Goal: Check status: Check status

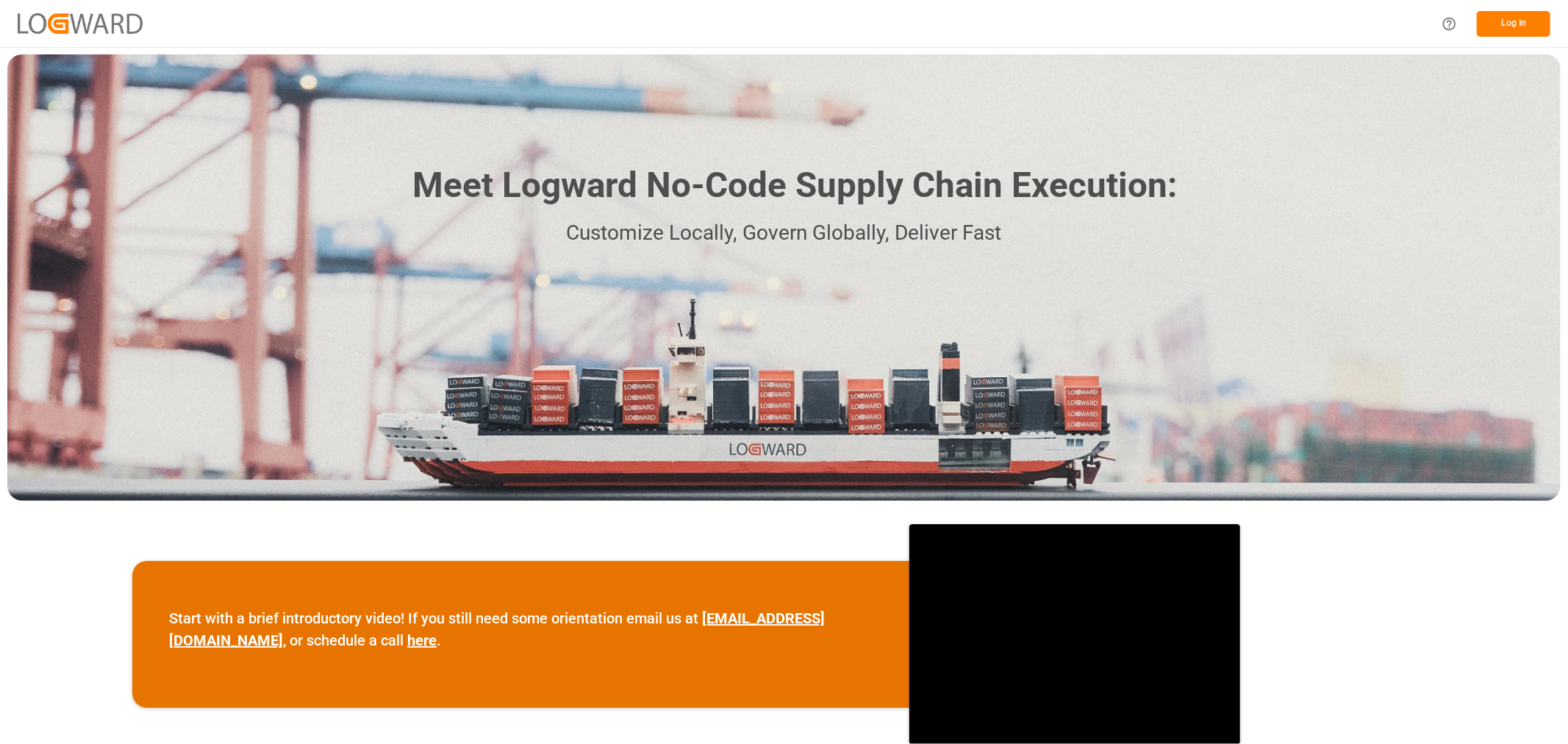
click at [1522, 23] on button "Log In" at bounding box center [1513, 24] width 73 height 26
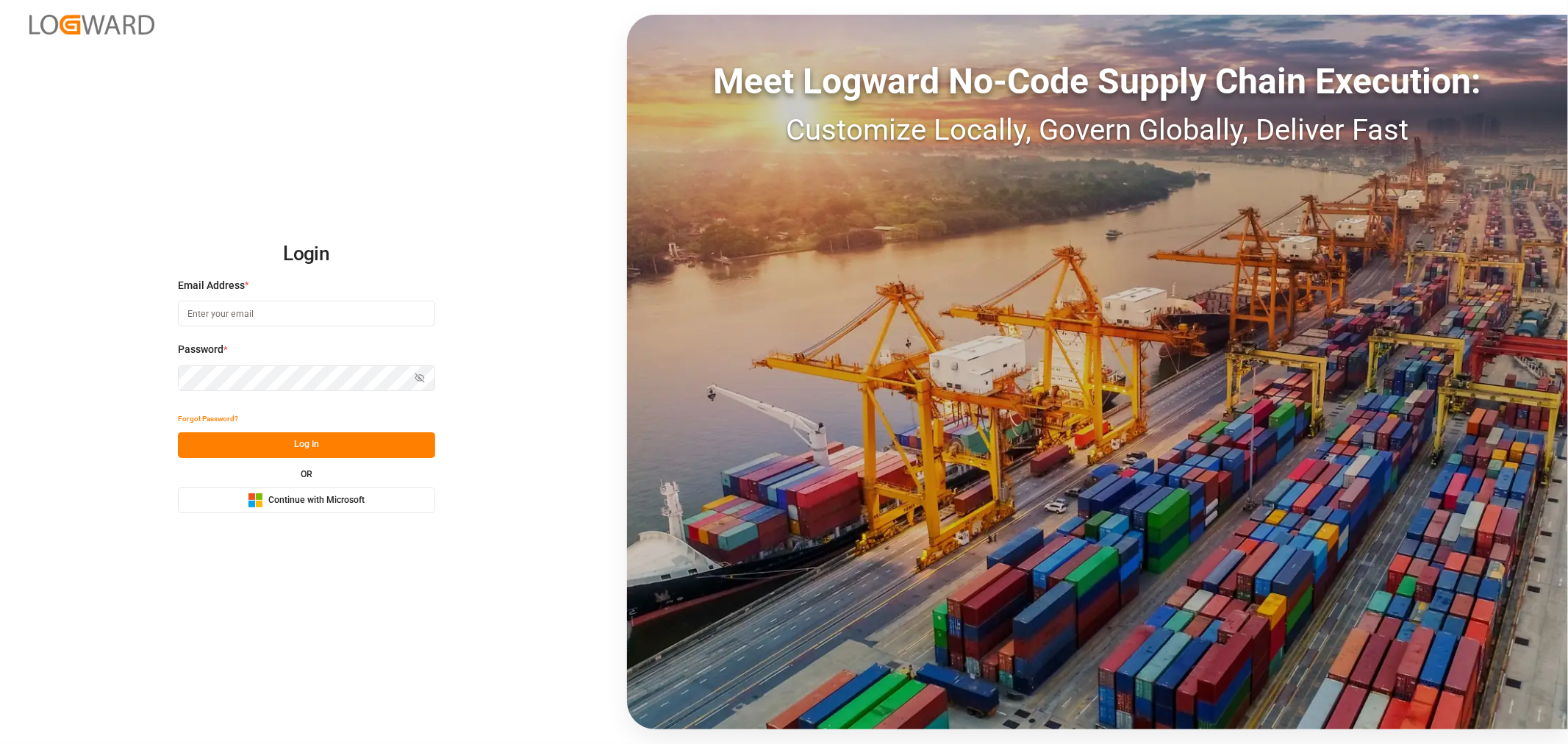
click at [311, 494] on span "Continue with Microsoft" at bounding box center [316, 501] width 96 height 13
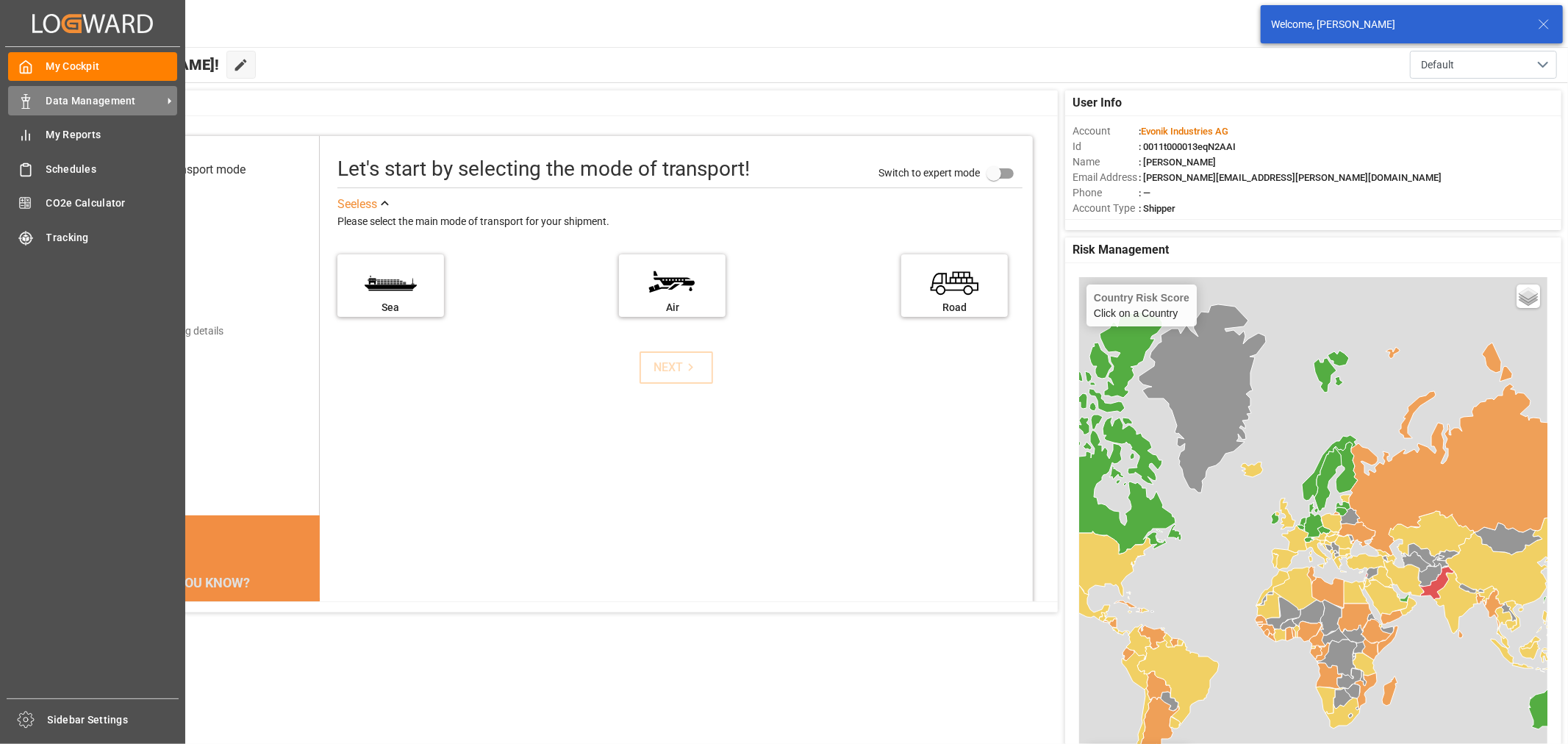
click at [70, 96] on span "Data Management" at bounding box center [104, 101] width 116 height 16
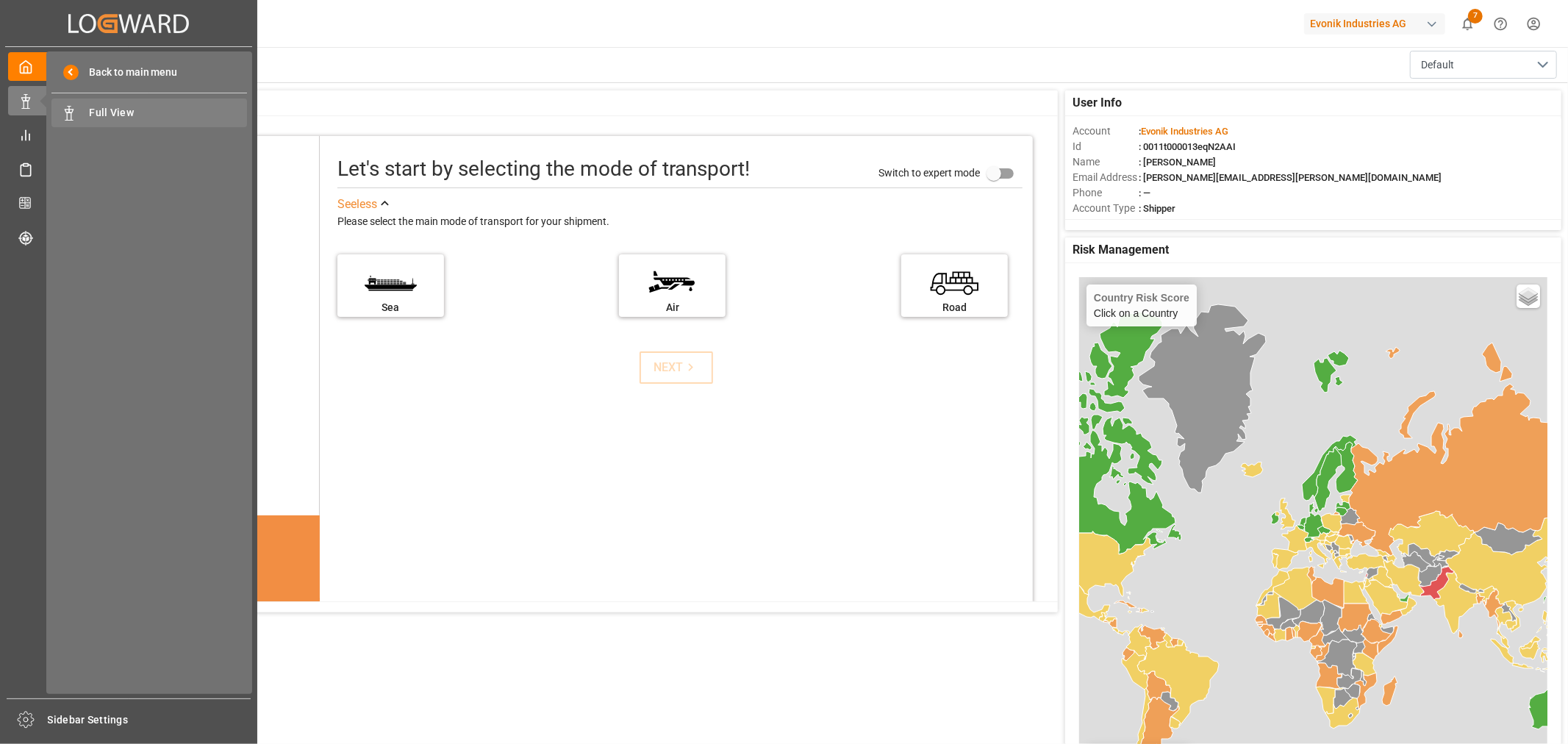
click at [120, 112] on span "Full View" at bounding box center [168, 113] width 158 height 16
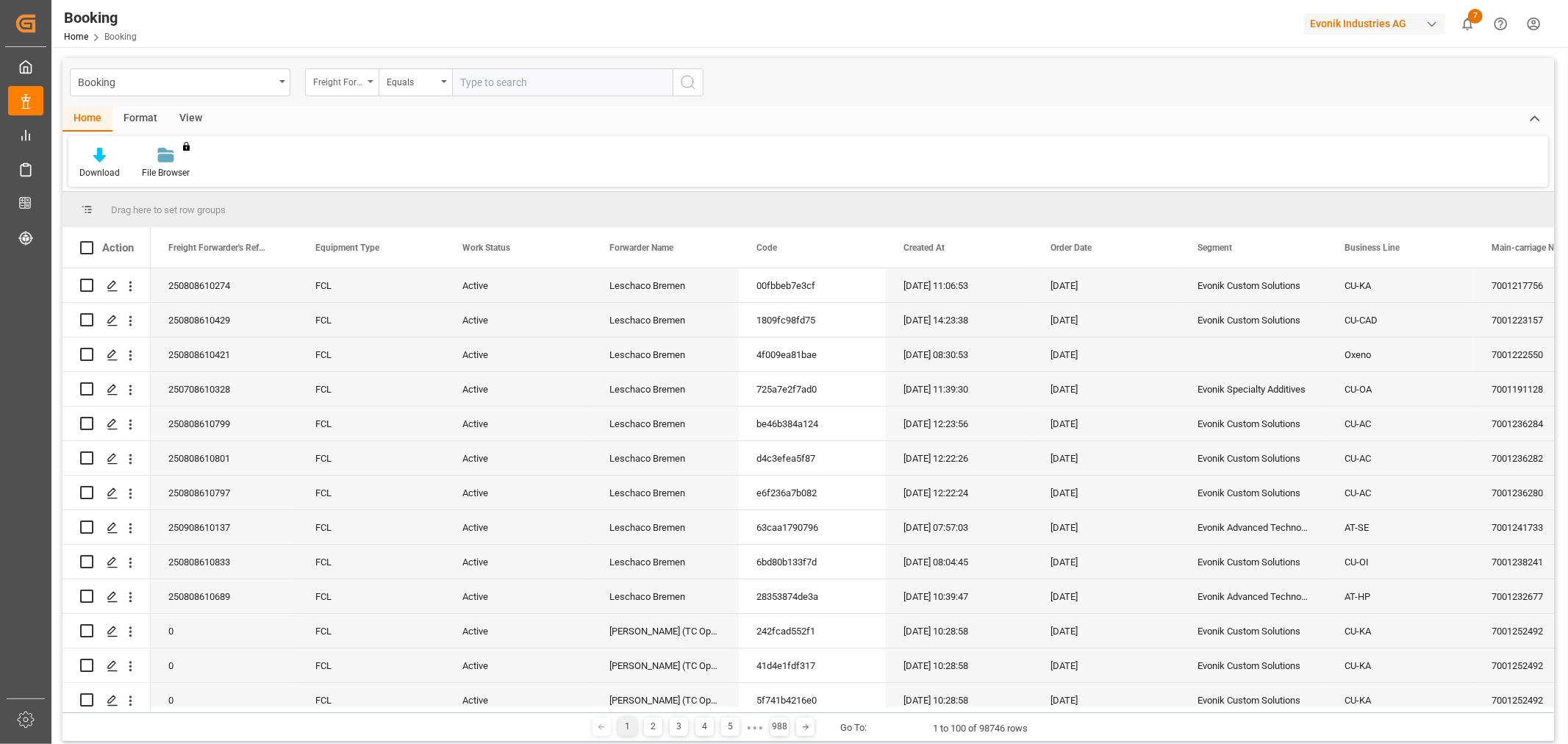
click at [370, 83] on div "Freight Forwarder's Reference No." at bounding box center [341, 82] width 73 height 28
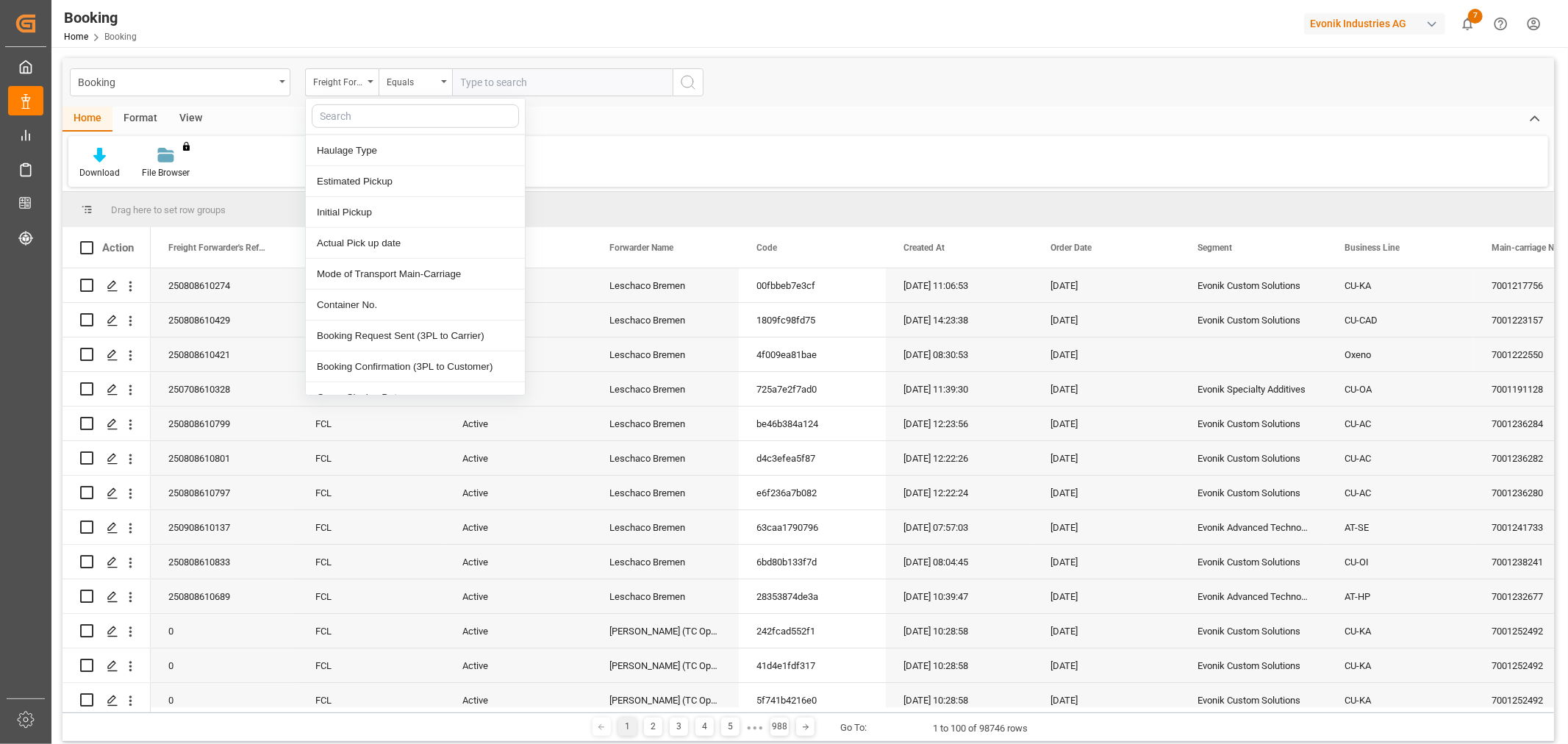
scroll to position [816, 0]
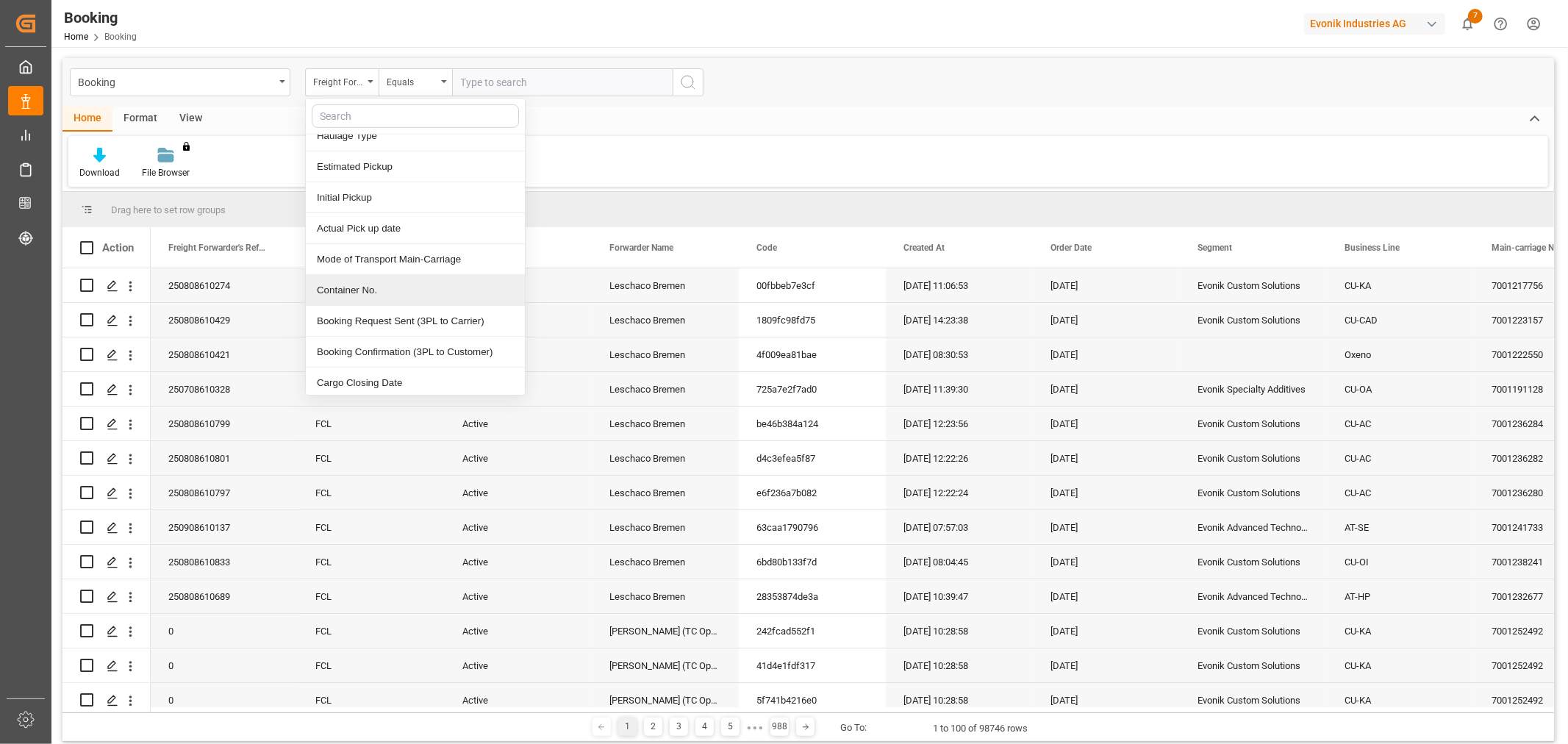
click at [348, 295] on div "Container No." at bounding box center [415, 290] width 219 height 31
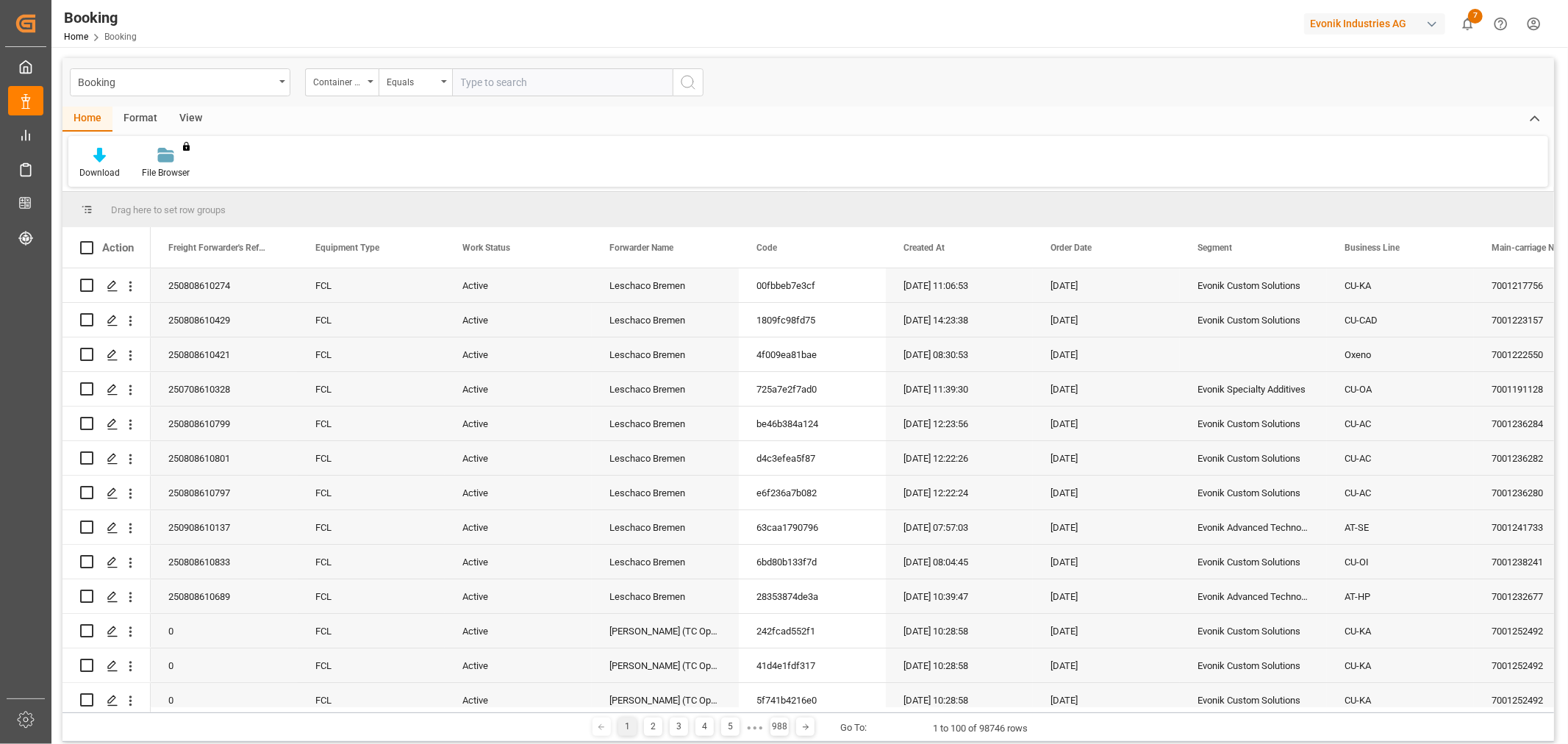
click at [555, 81] on input "text" at bounding box center [562, 82] width 221 height 28
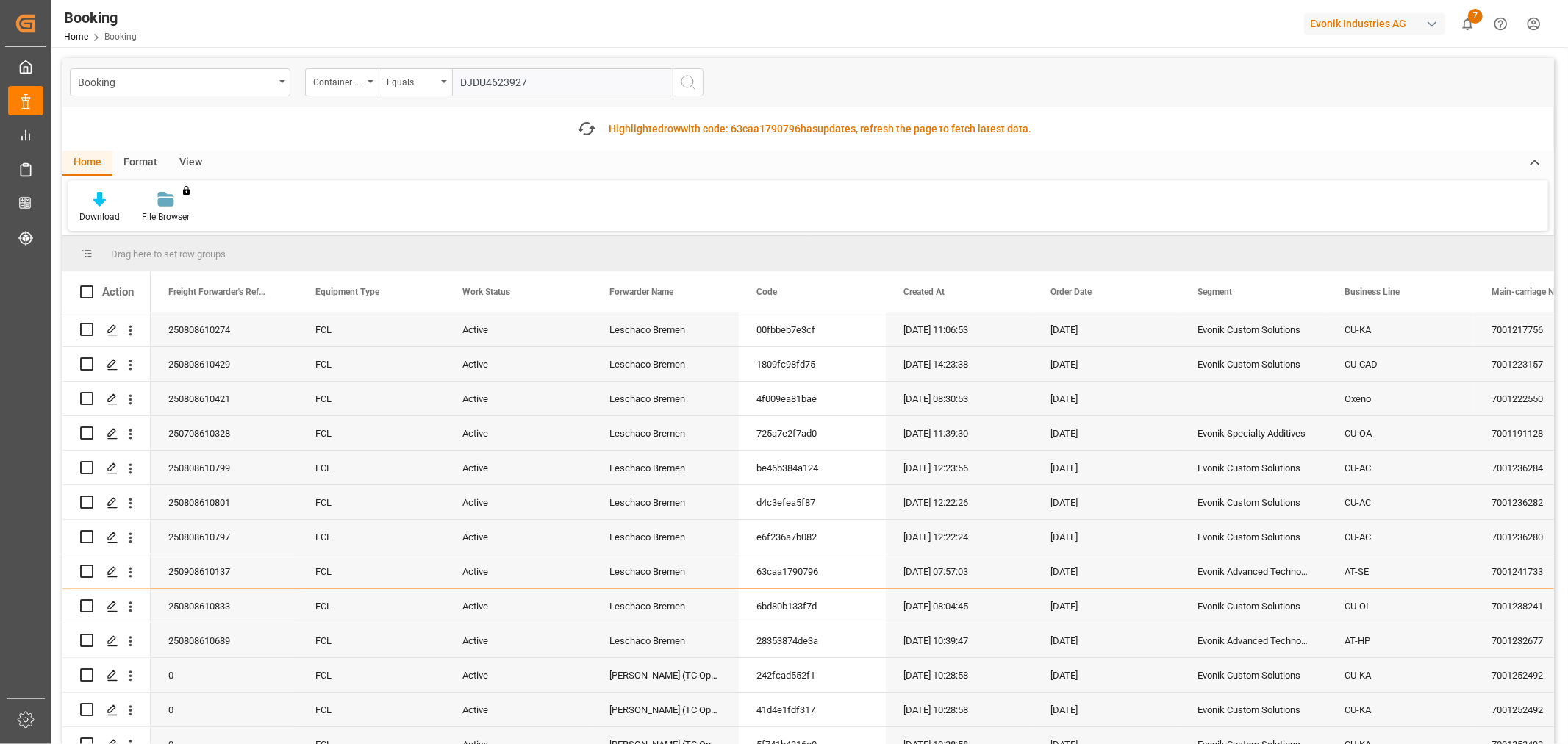
type input "DJDU4623927"
click at [692, 86] on line "search button" at bounding box center [693, 87] width 3 height 3
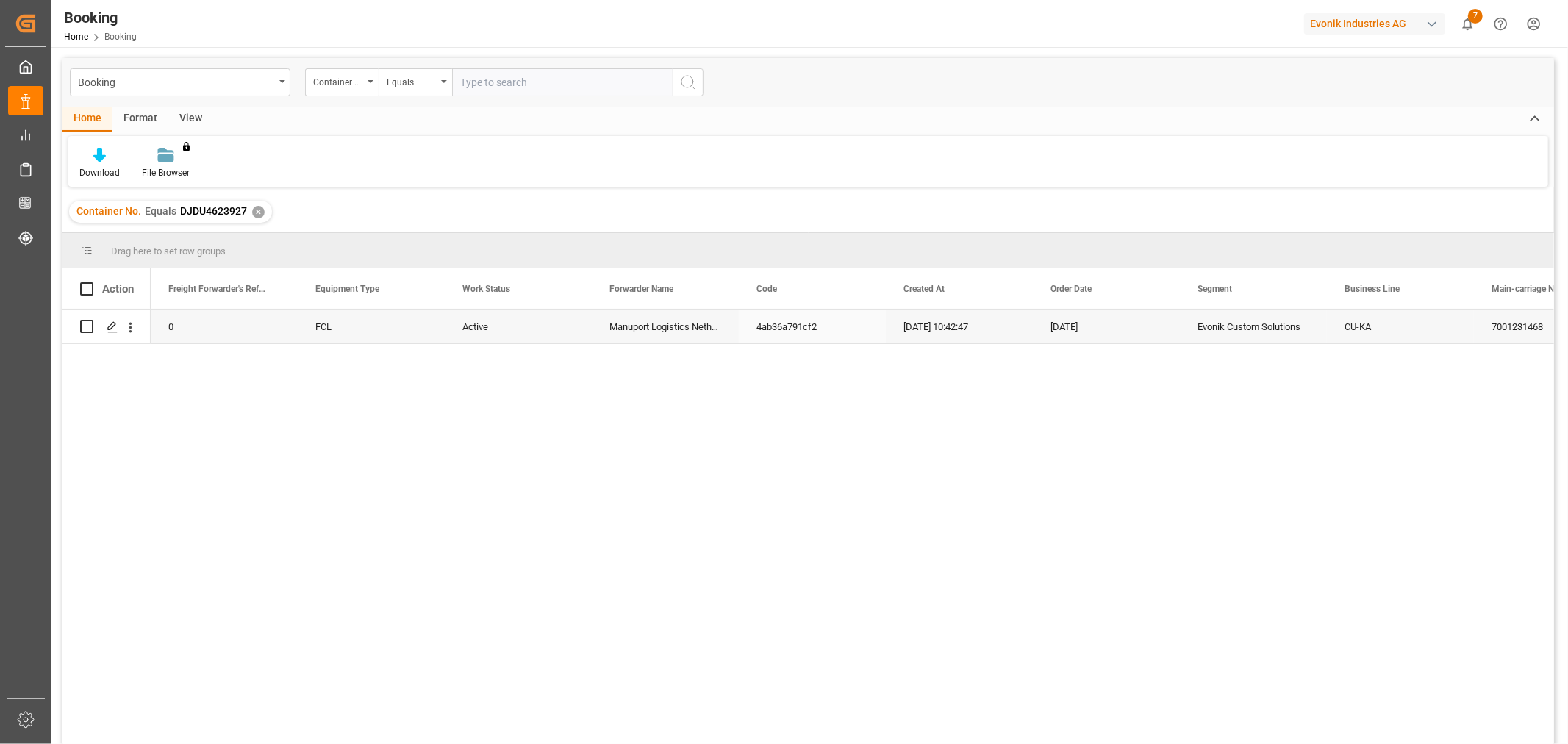
drag, startPoint x: 652, startPoint y: 329, endPoint x: 991, endPoint y: 317, distance: 339.2
click at [664, 329] on div "Manuport Logistics Netherlands BV" at bounding box center [665, 326] width 147 height 34
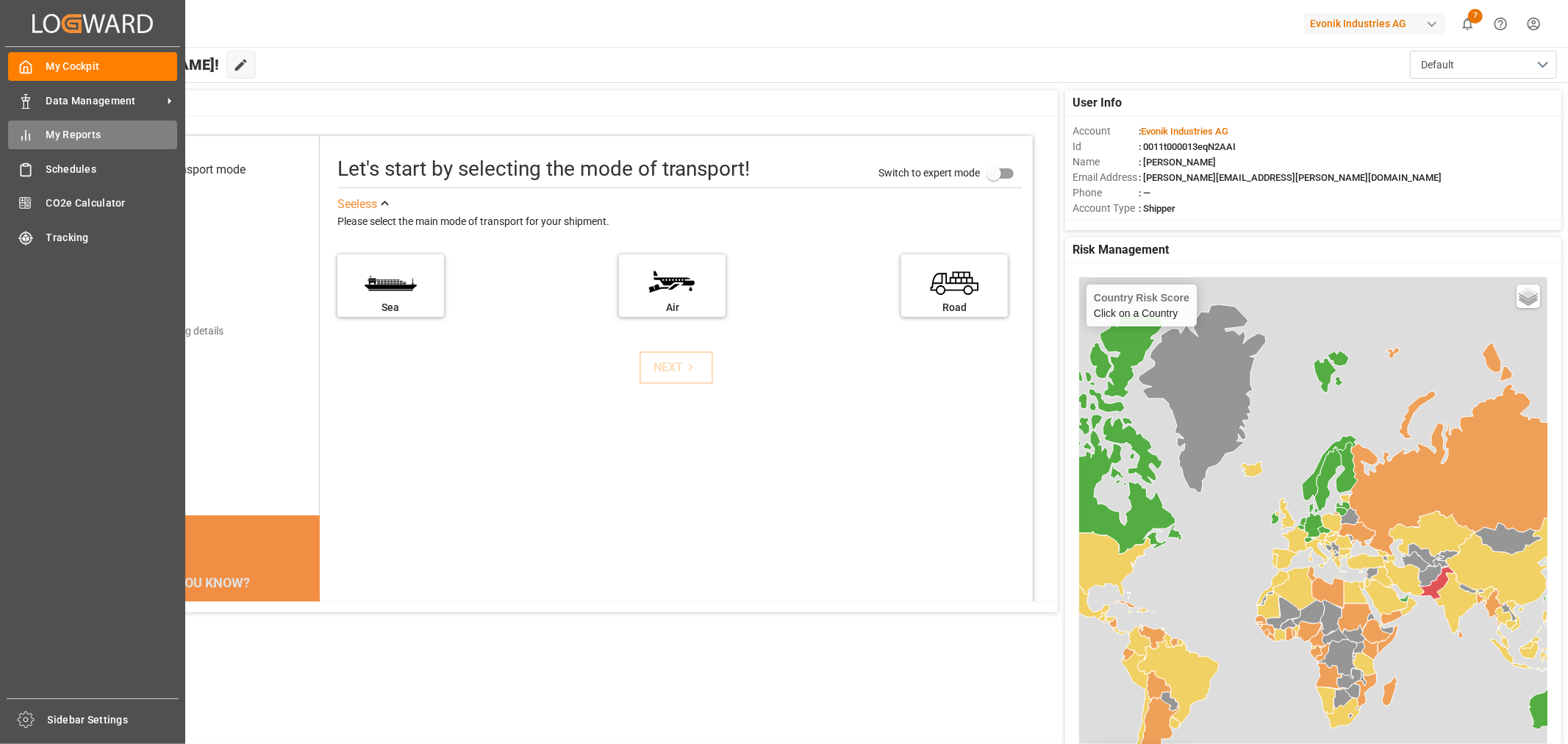
click at [58, 137] on span "My Reports" at bounding box center [113, 135] width 132 height 16
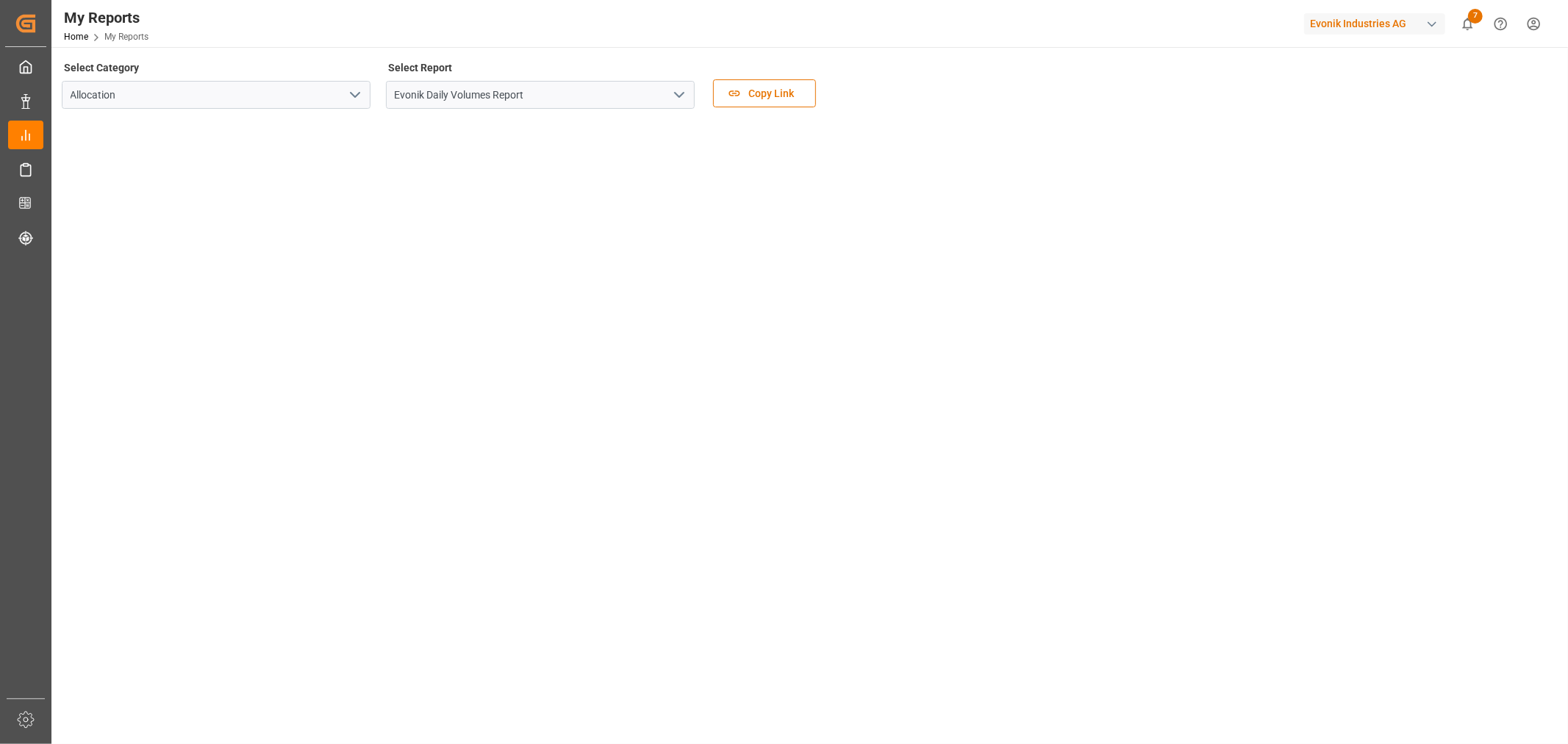
click at [687, 97] on icon "open menu" at bounding box center [678, 94] width 17 height 17
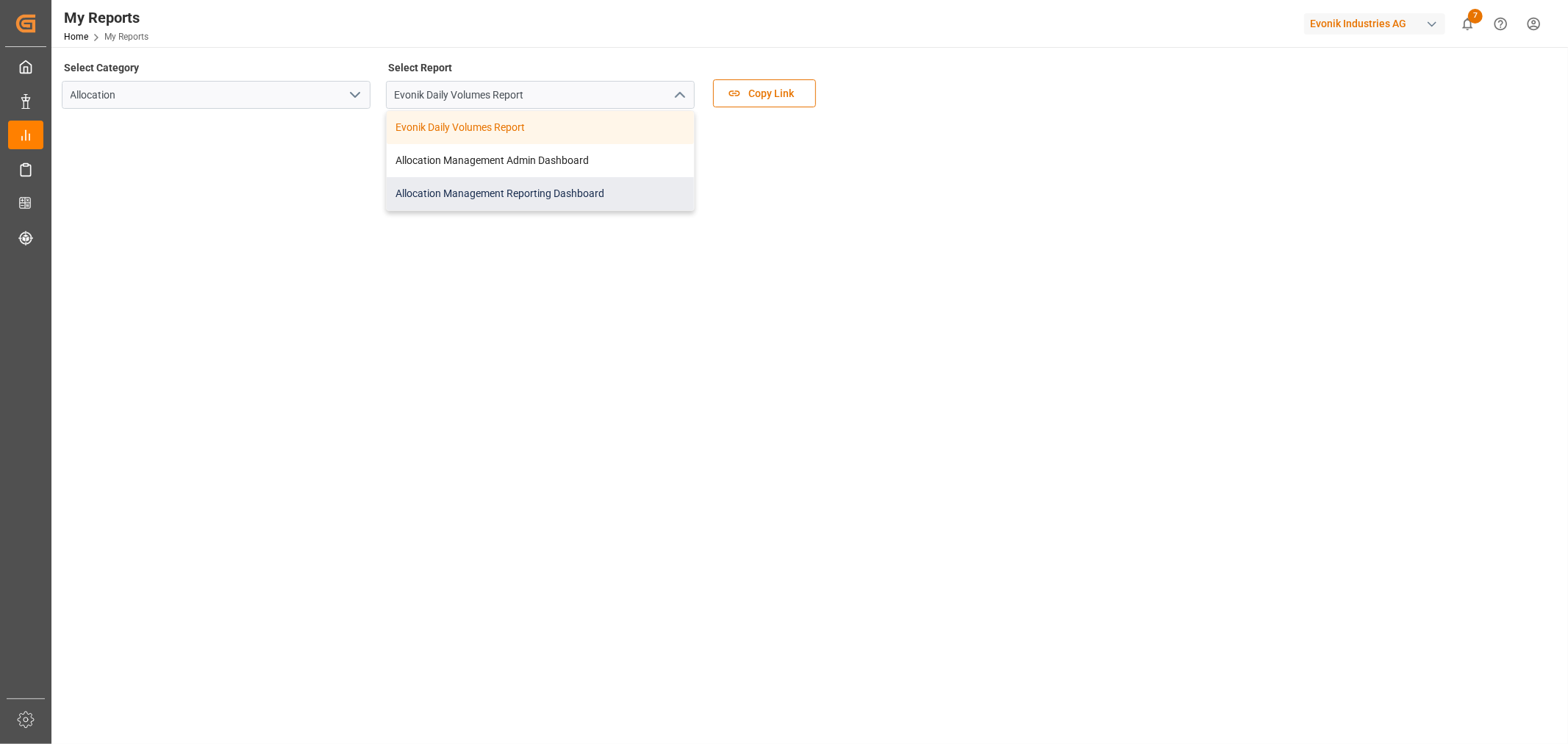
click at [483, 196] on div "Allocation Management Reporting Dashboard" at bounding box center [540, 194] width 308 height 33
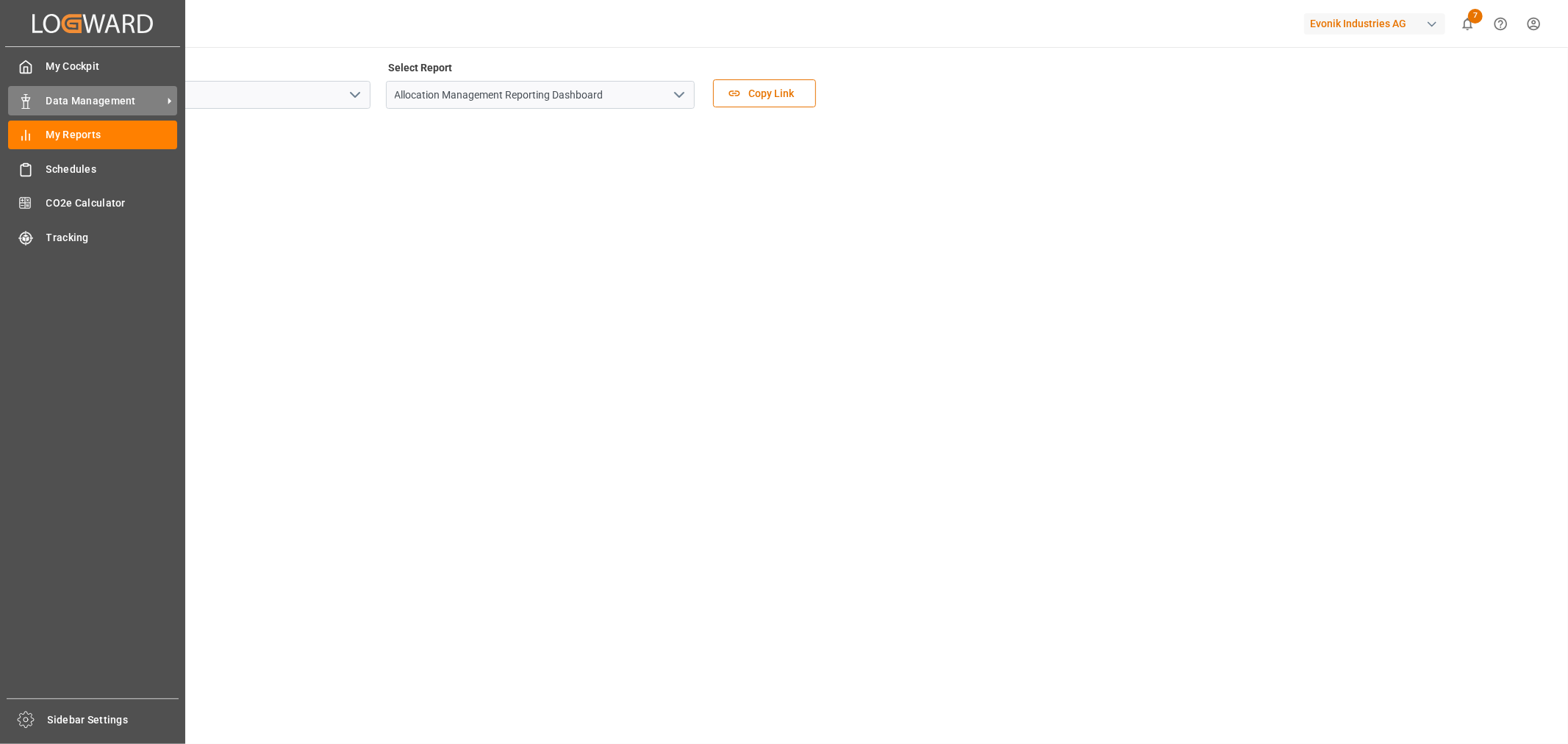
click at [69, 95] on span "Data Management" at bounding box center [104, 101] width 116 height 16
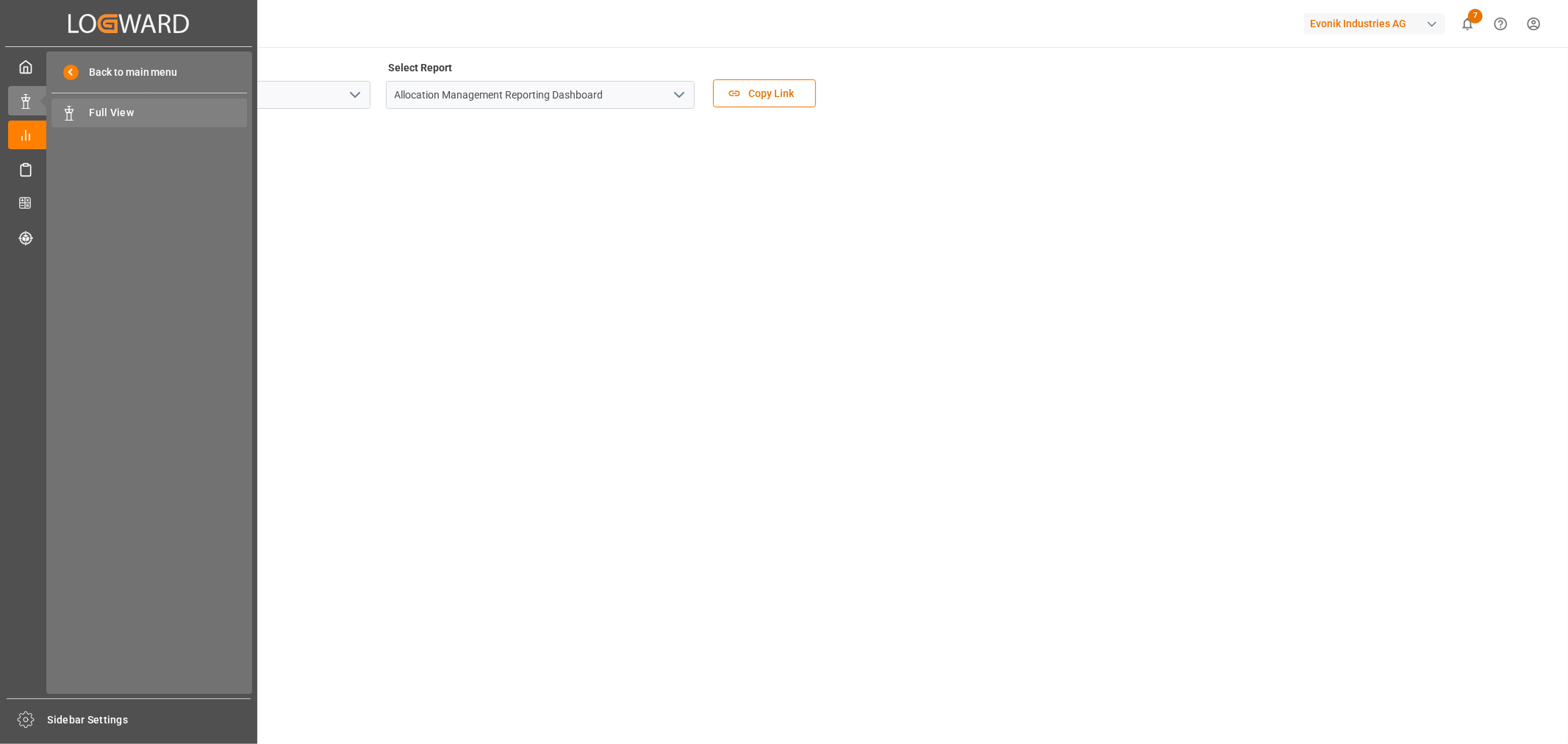
click at [109, 112] on span "Full View" at bounding box center [168, 113] width 158 height 16
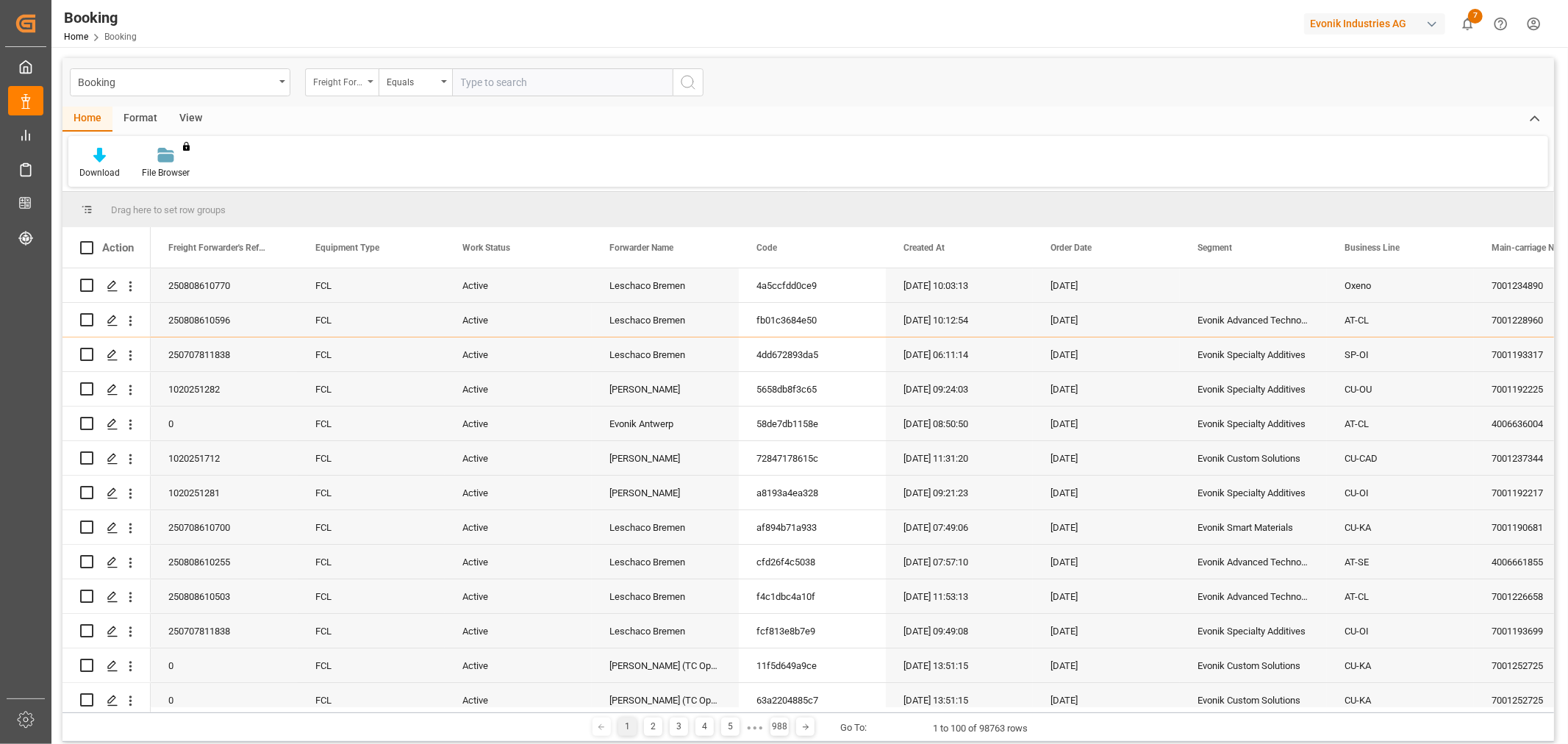
click at [371, 82] on icon "open menu" at bounding box center [371, 81] width 5 height 3
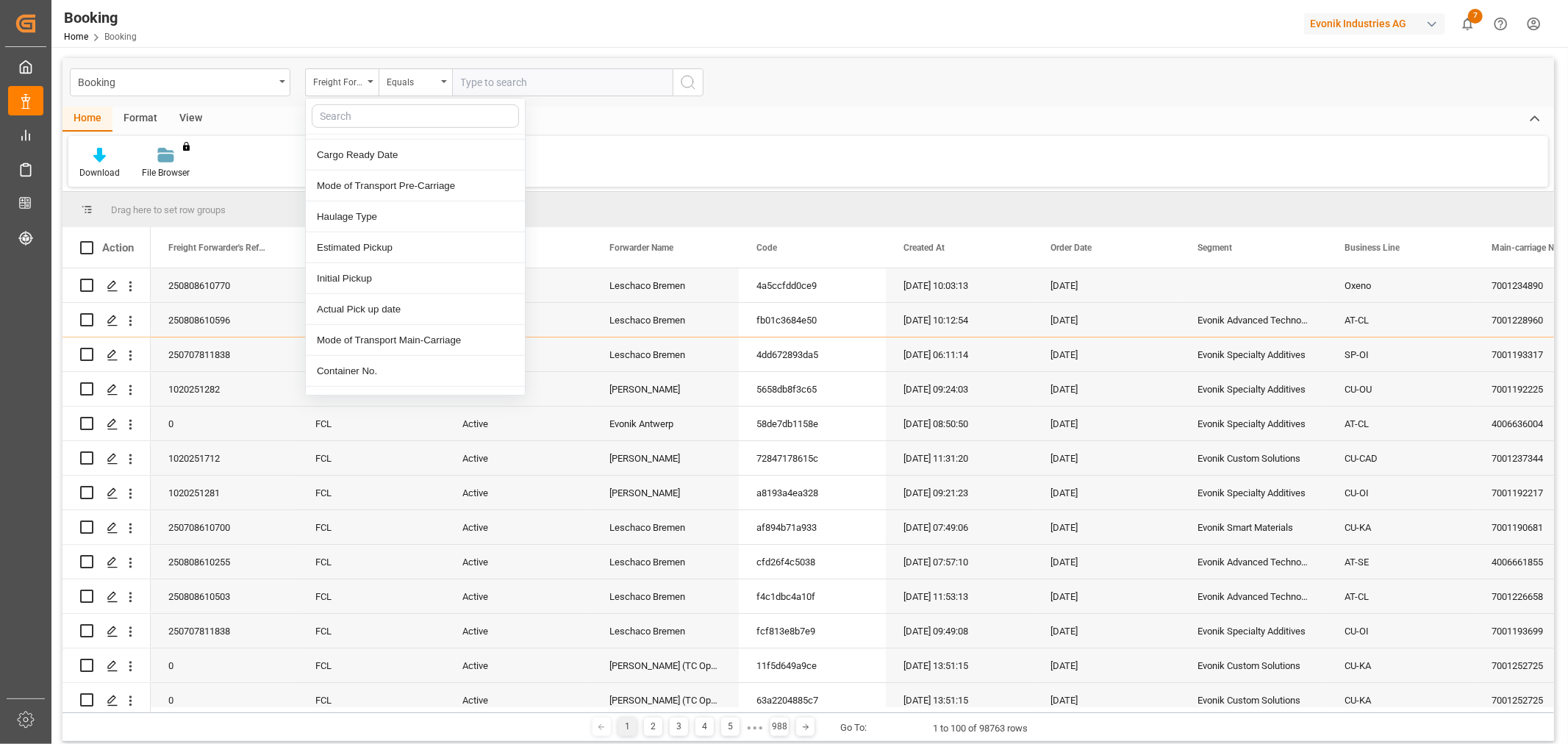
scroll to position [816, 0]
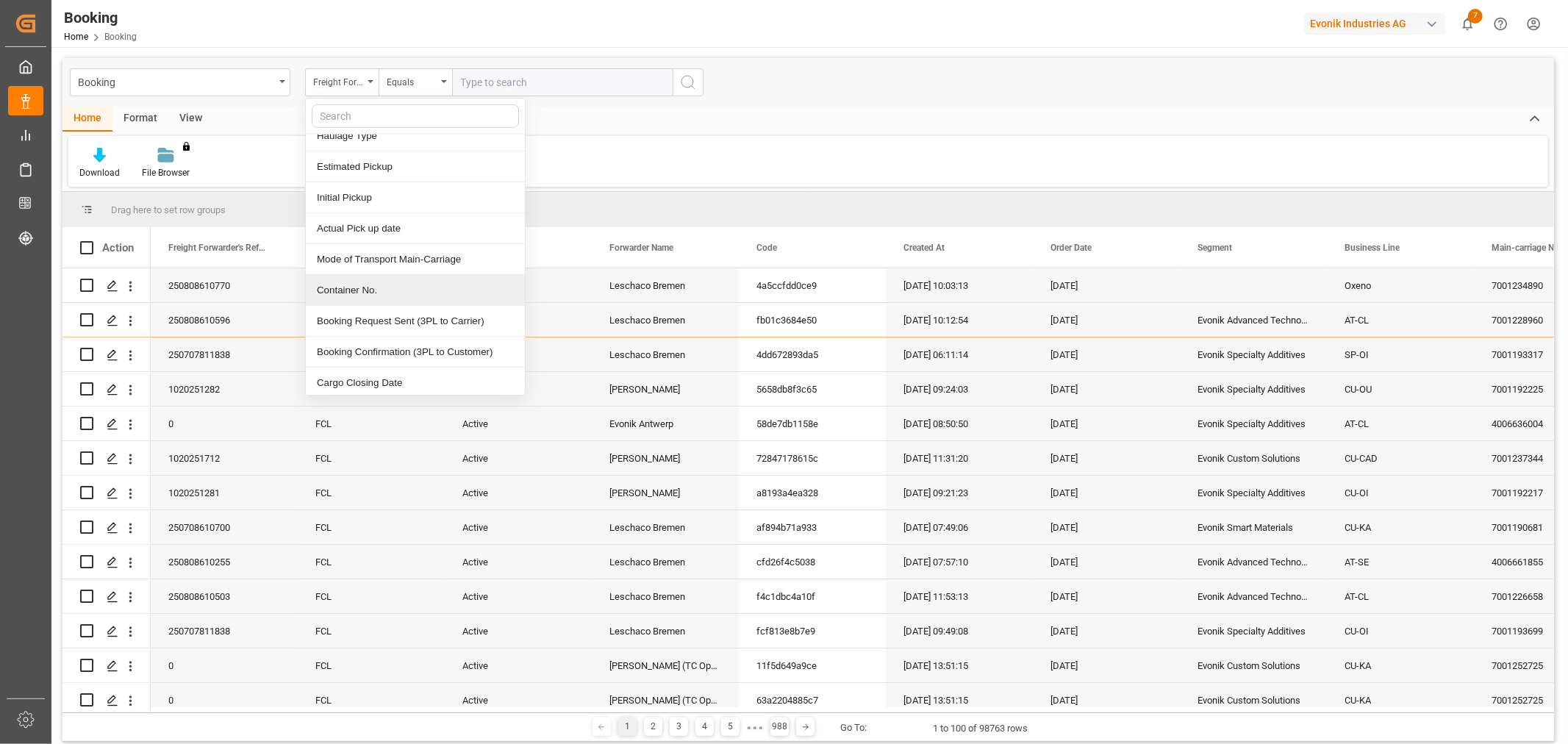
click at [362, 293] on div "Container No." at bounding box center [415, 290] width 219 height 31
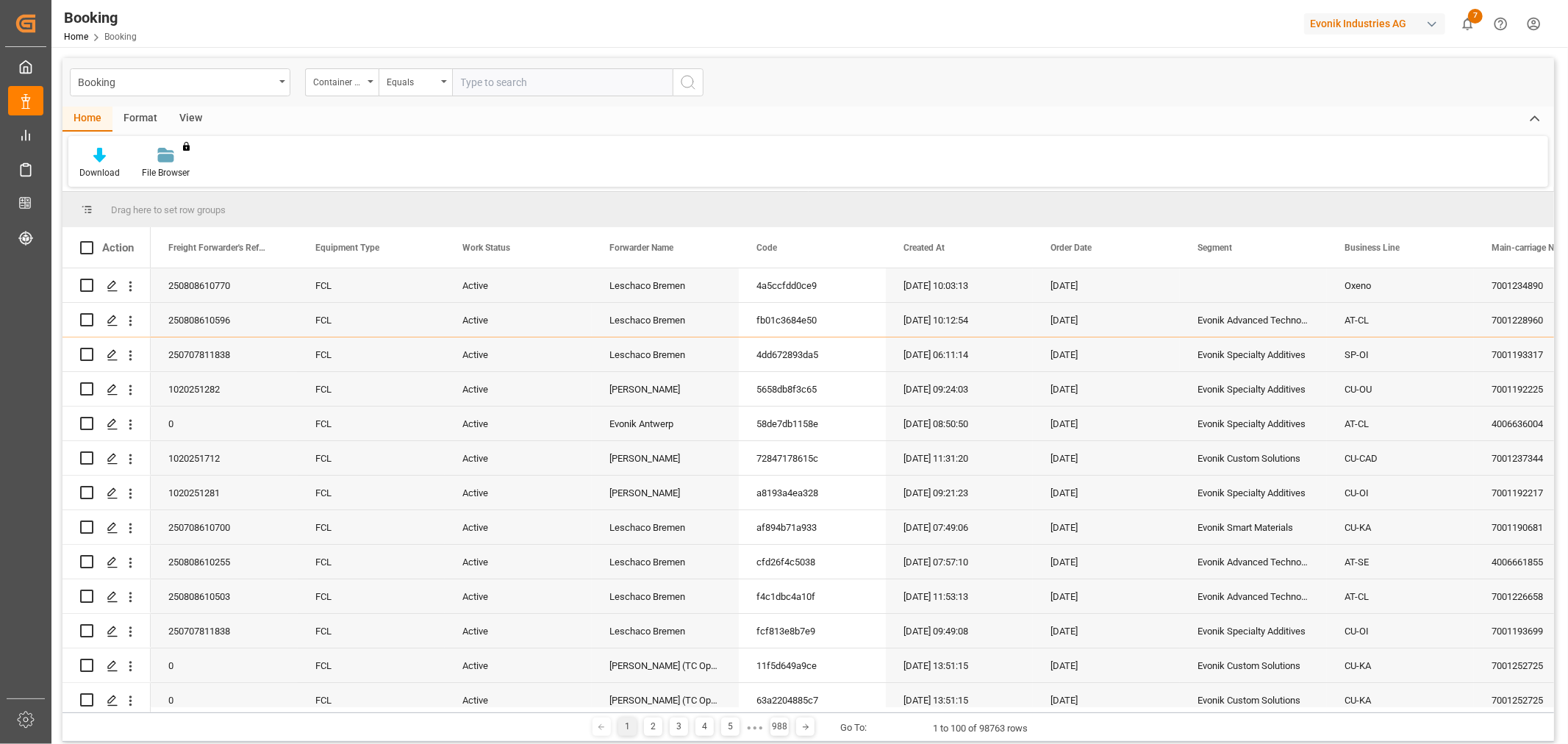
click at [584, 76] on input "text" at bounding box center [562, 82] width 221 height 28
type input "DJDU7094072"
click at [681, 80] on icon "search button" at bounding box center [687, 81] width 17 height 17
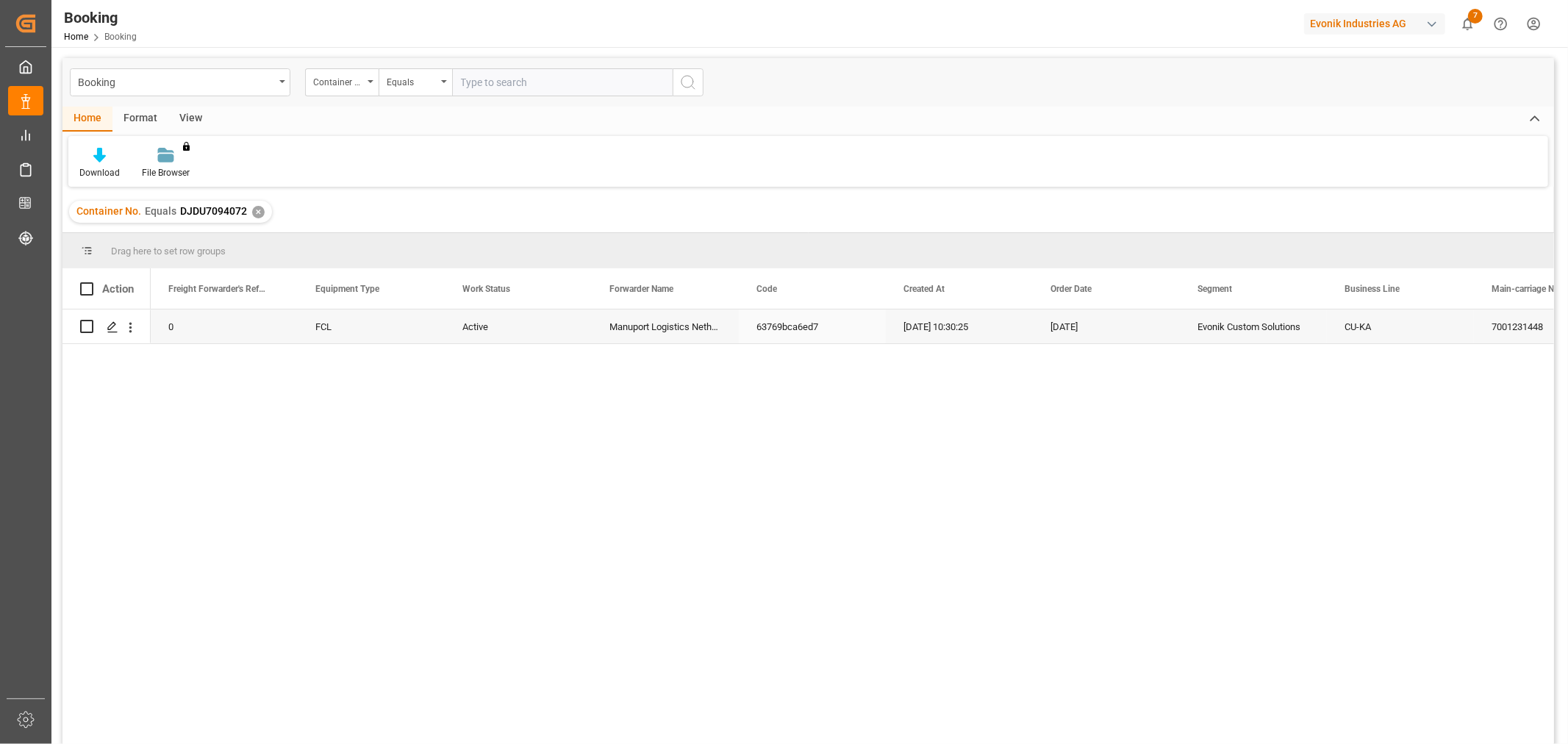
click at [662, 327] on div "Manuport Logistics Netherlands BV" at bounding box center [665, 326] width 147 height 34
click at [1282, 319] on div "Evonik Custom Solutions" at bounding box center [1253, 326] width 147 height 34
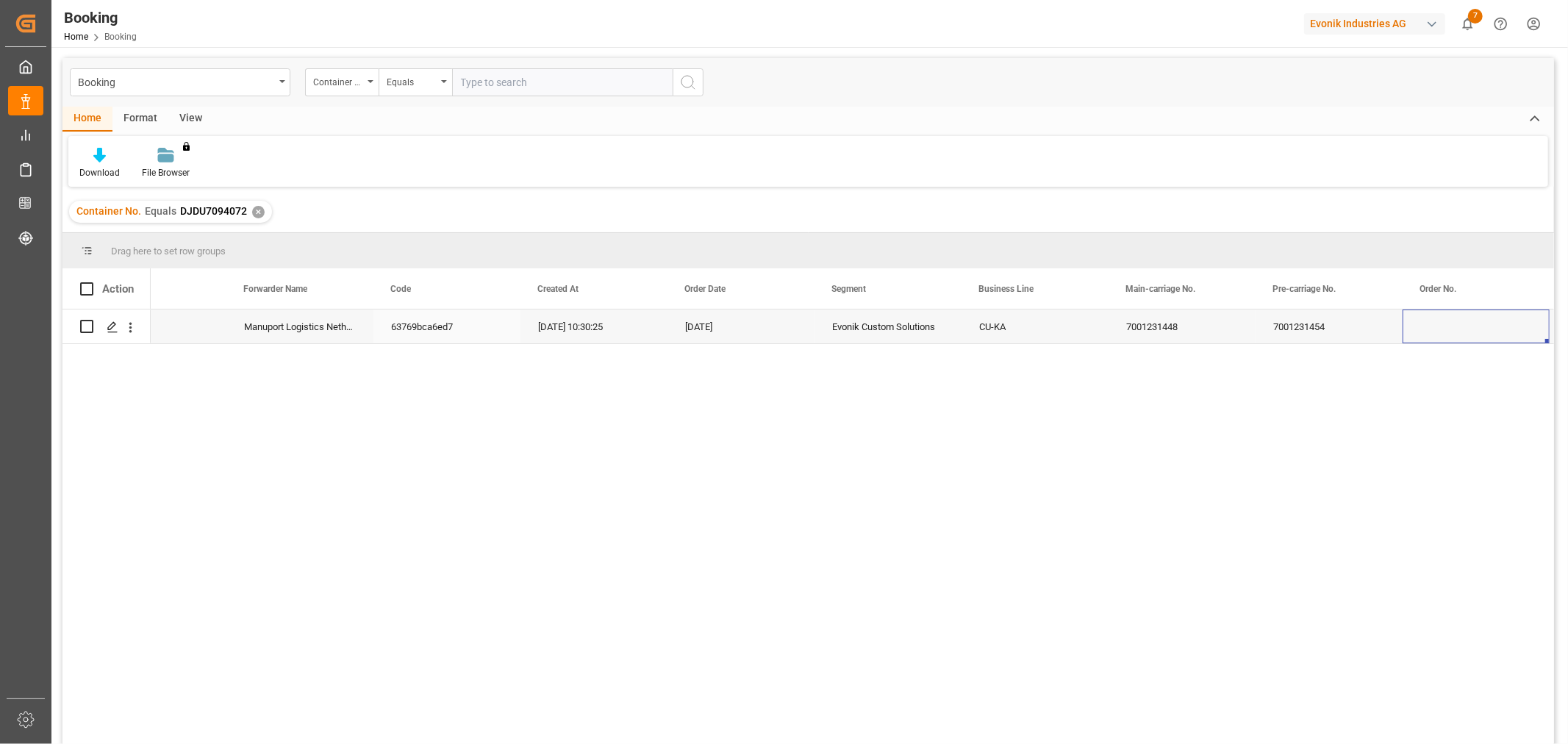
scroll to position [0, 513]
click at [260, 210] on div "✕" at bounding box center [258, 212] width 13 height 13
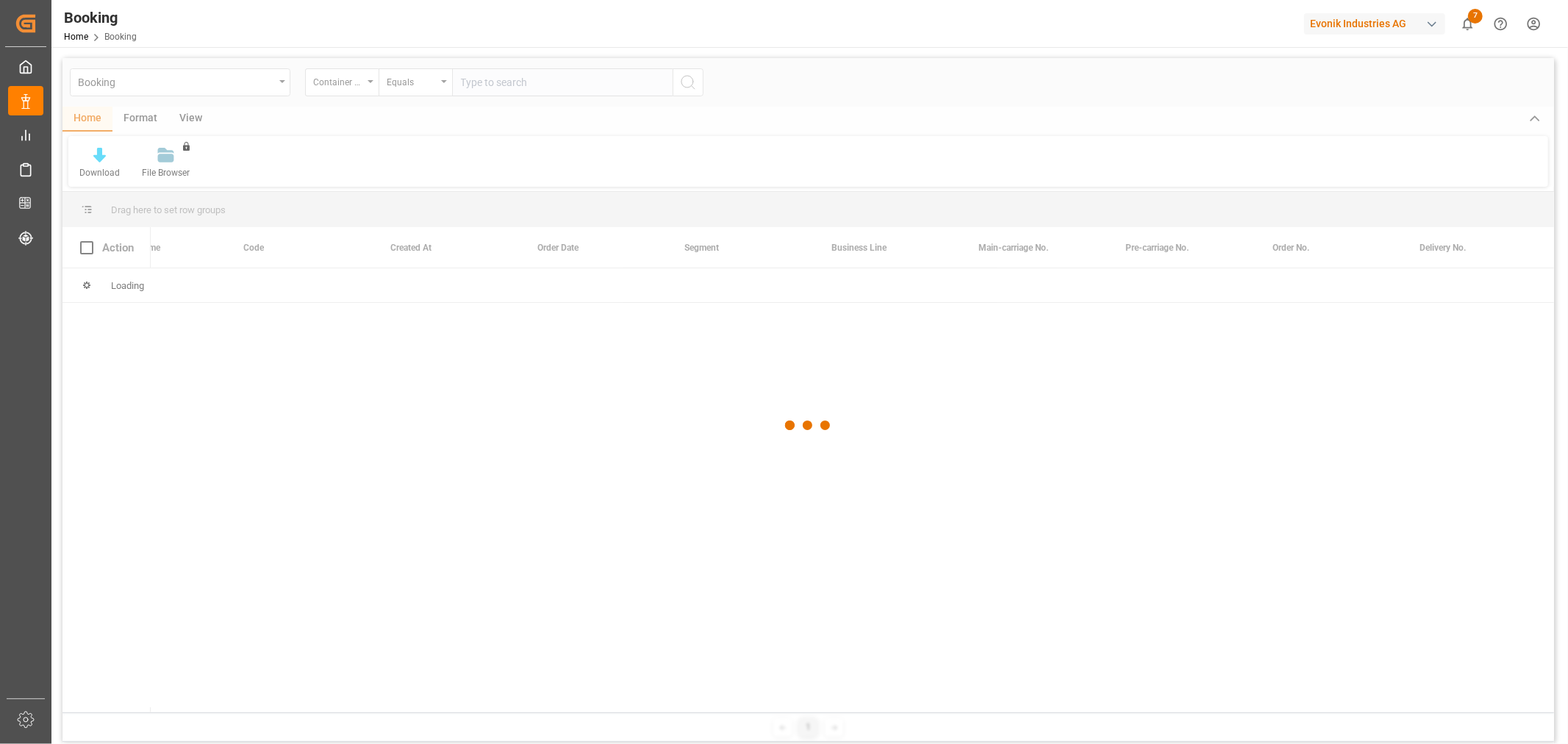
click at [500, 85] on div at bounding box center [807, 425] width 1491 height 735
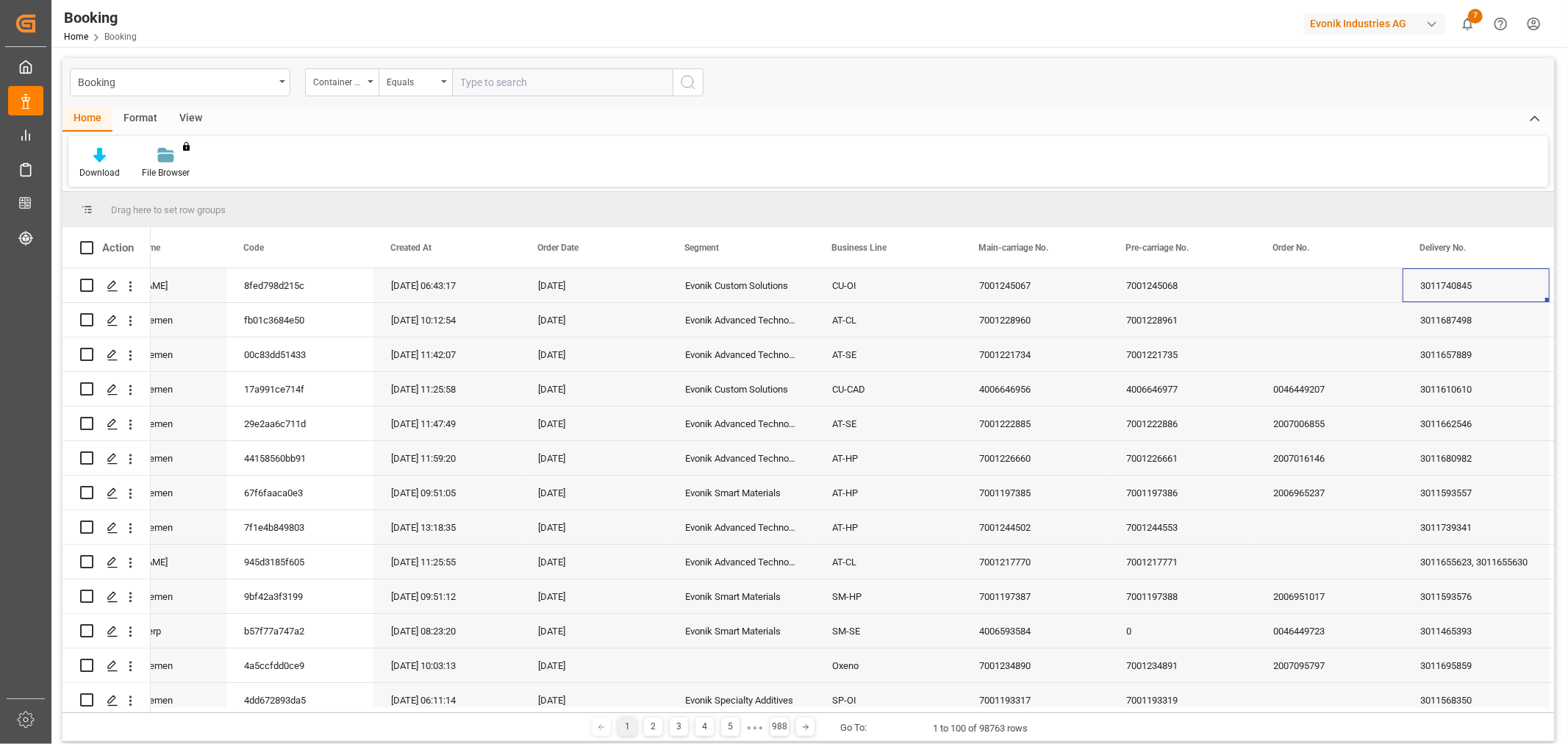
click at [547, 85] on input "text" at bounding box center [562, 82] width 221 height 28
type input "EURU1361076"
click at [684, 81] on icon "search button" at bounding box center [687, 81] width 17 height 17
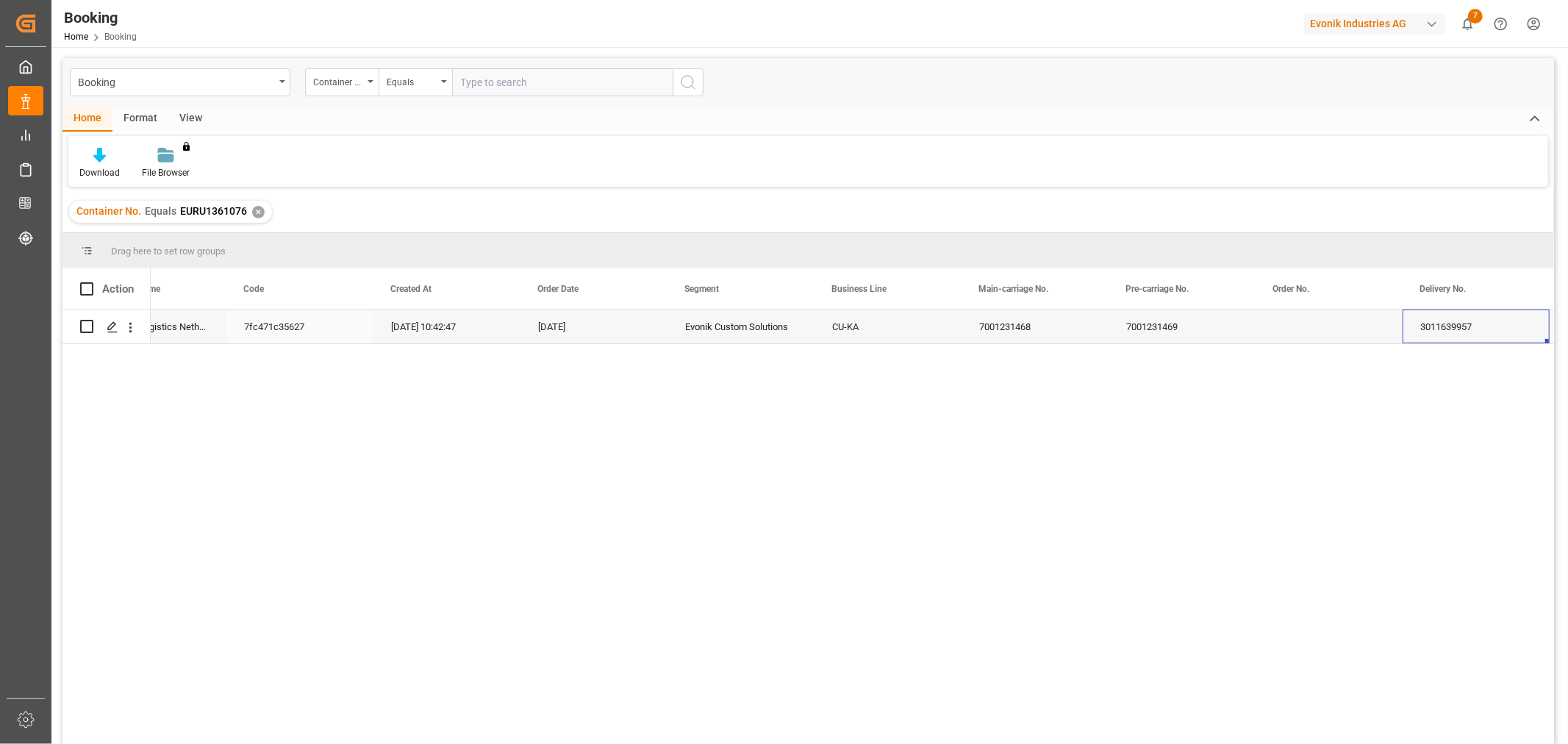
click at [1052, 331] on div "7001231468" at bounding box center [1034, 326] width 147 height 34
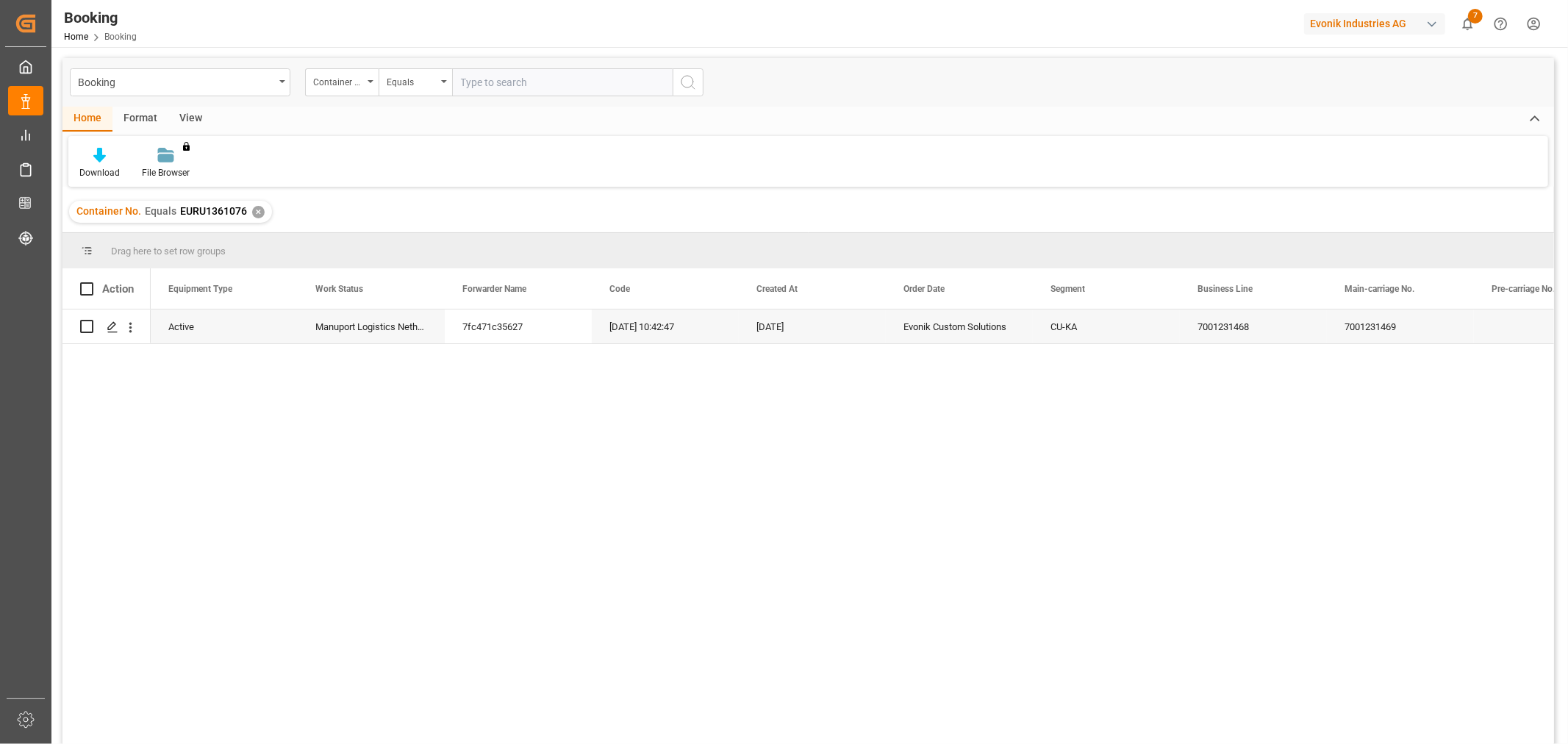
scroll to position [0, 147]
click at [1531, 328] on div "7001231469" at bounding box center [1547, 326] width 147 height 34
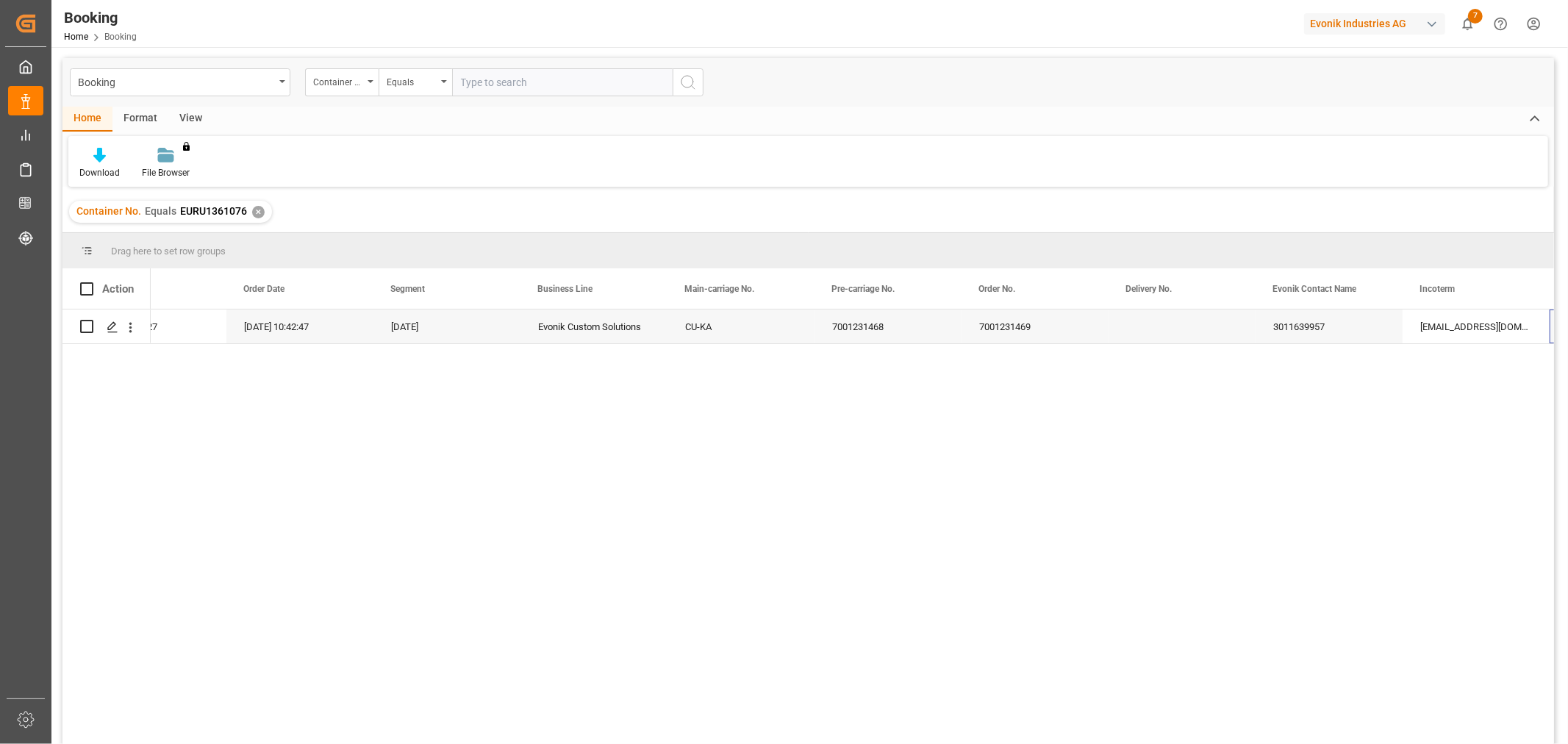
scroll to position [0, 806]
click at [257, 211] on div "✕" at bounding box center [258, 212] width 13 height 13
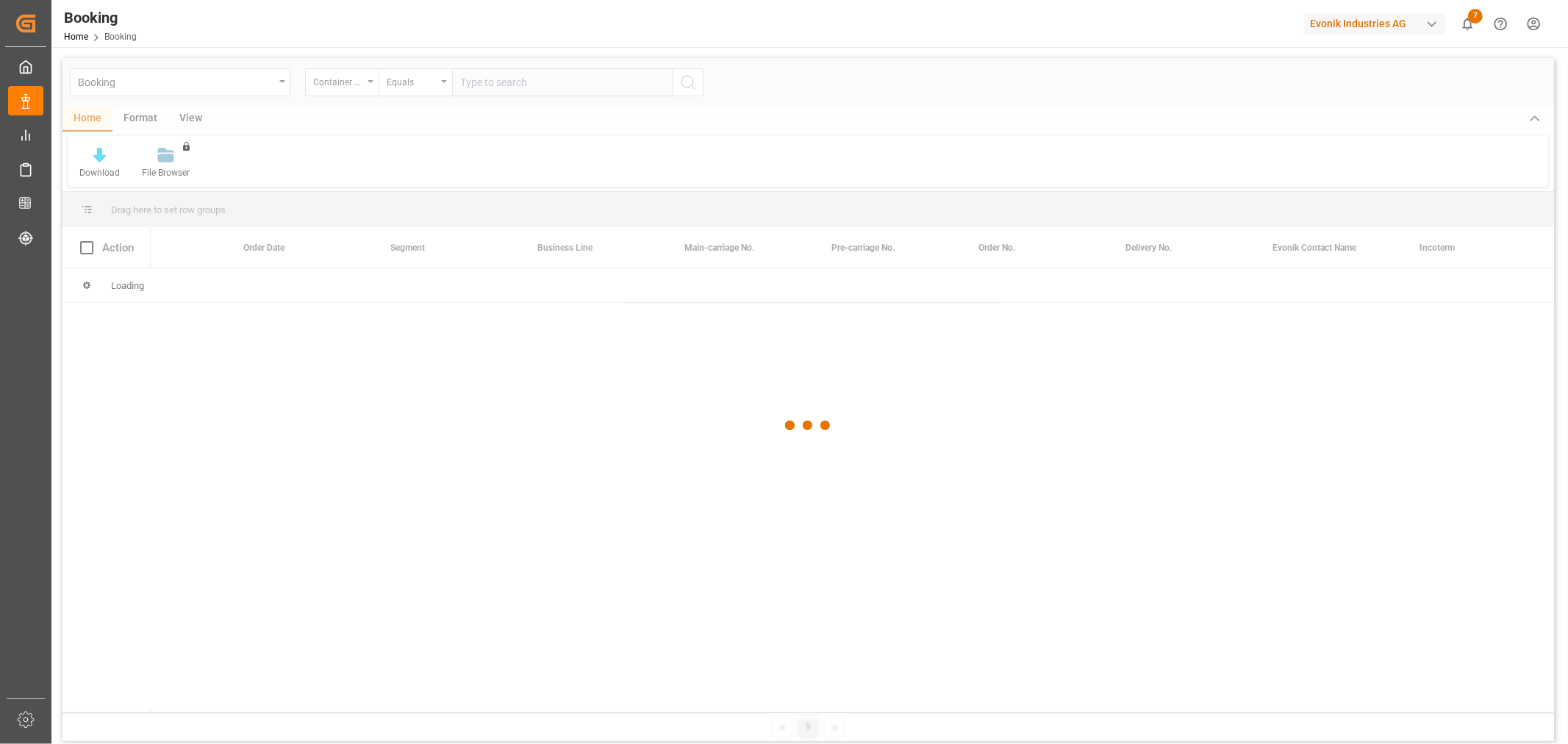
click at [531, 69] on div at bounding box center [807, 425] width 1491 height 735
click at [541, 82] on div at bounding box center [807, 425] width 1491 height 735
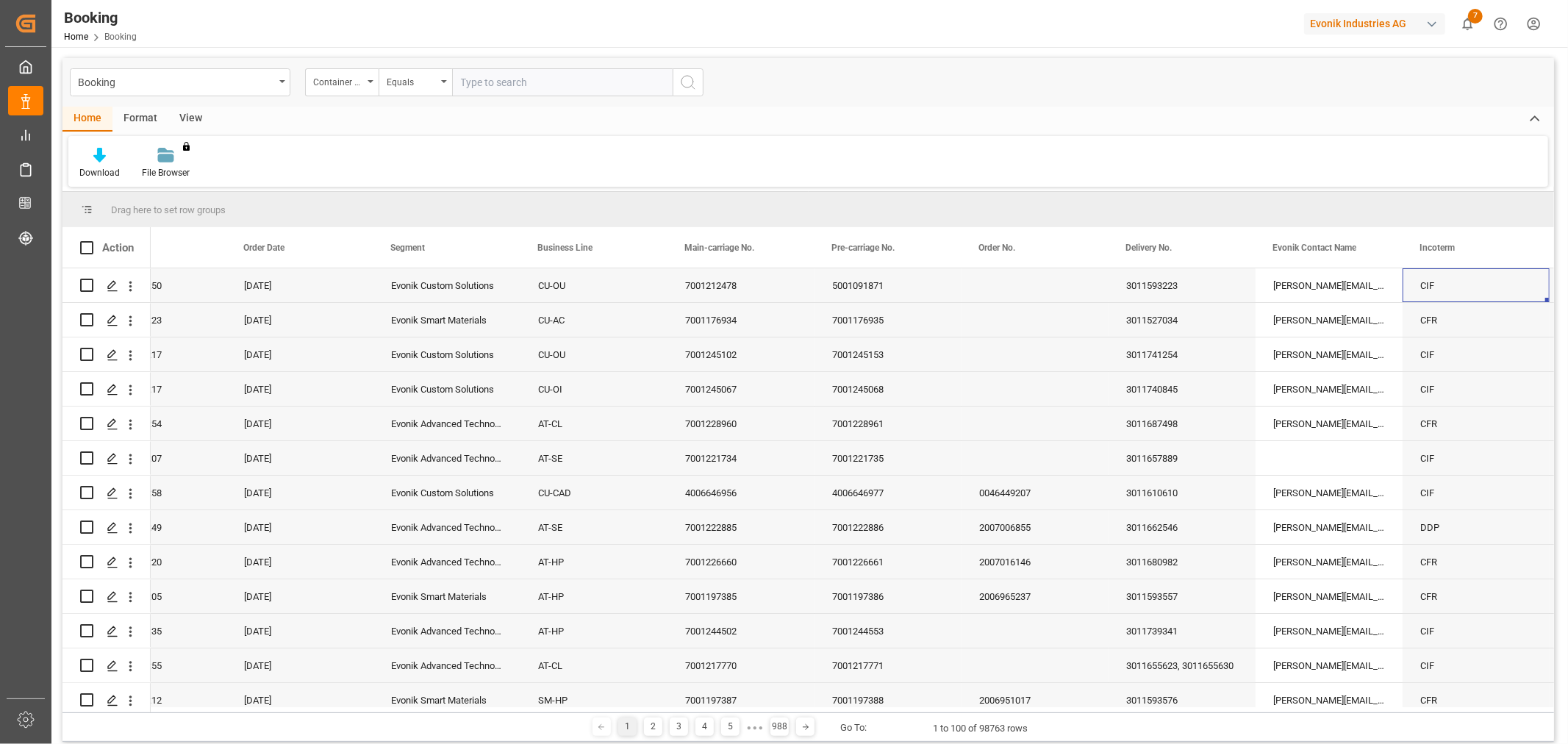
click at [542, 81] on input "text" at bounding box center [562, 82] width 221 height 28
type input "EURU1366139"
click at [686, 84] on icon "search button" at bounding box center [687, 81] width 17 height 17
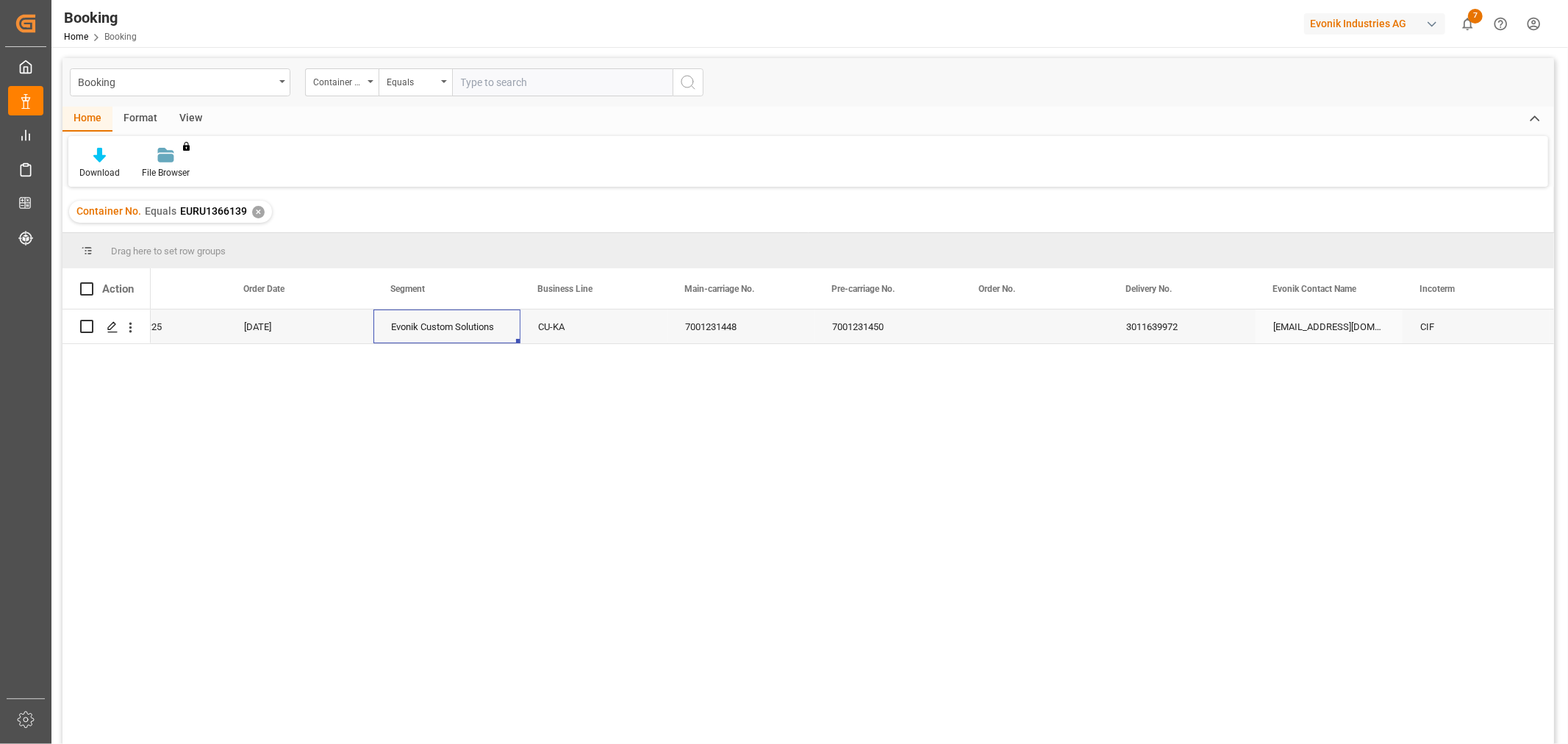
click at [480, 334] on div "Evonik Custom Solutions" at bounding box center [447, 326] width 147 height 34
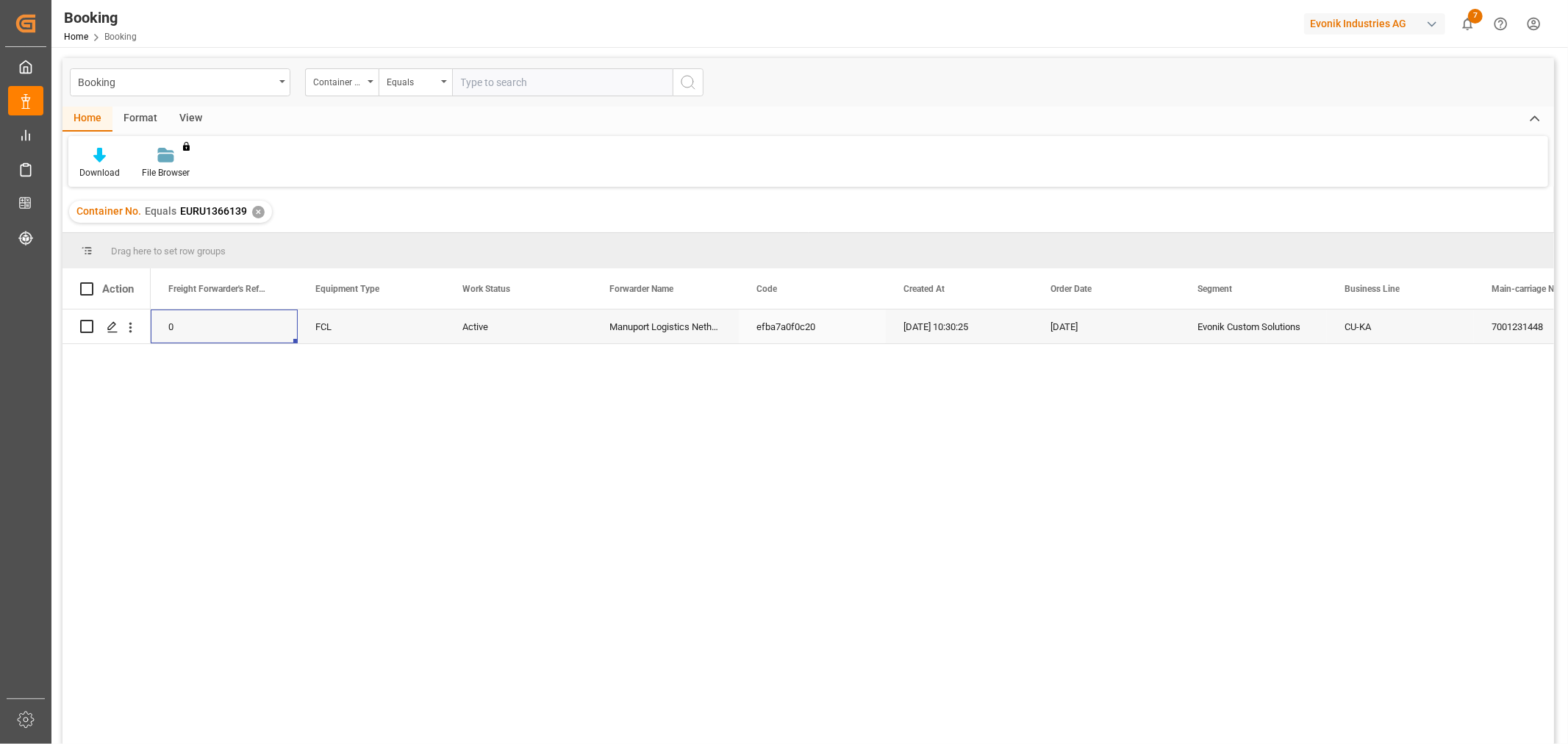
click at [1490, 328] on div "7001231448" at bounding box center [1547, 326] width 147 height 34
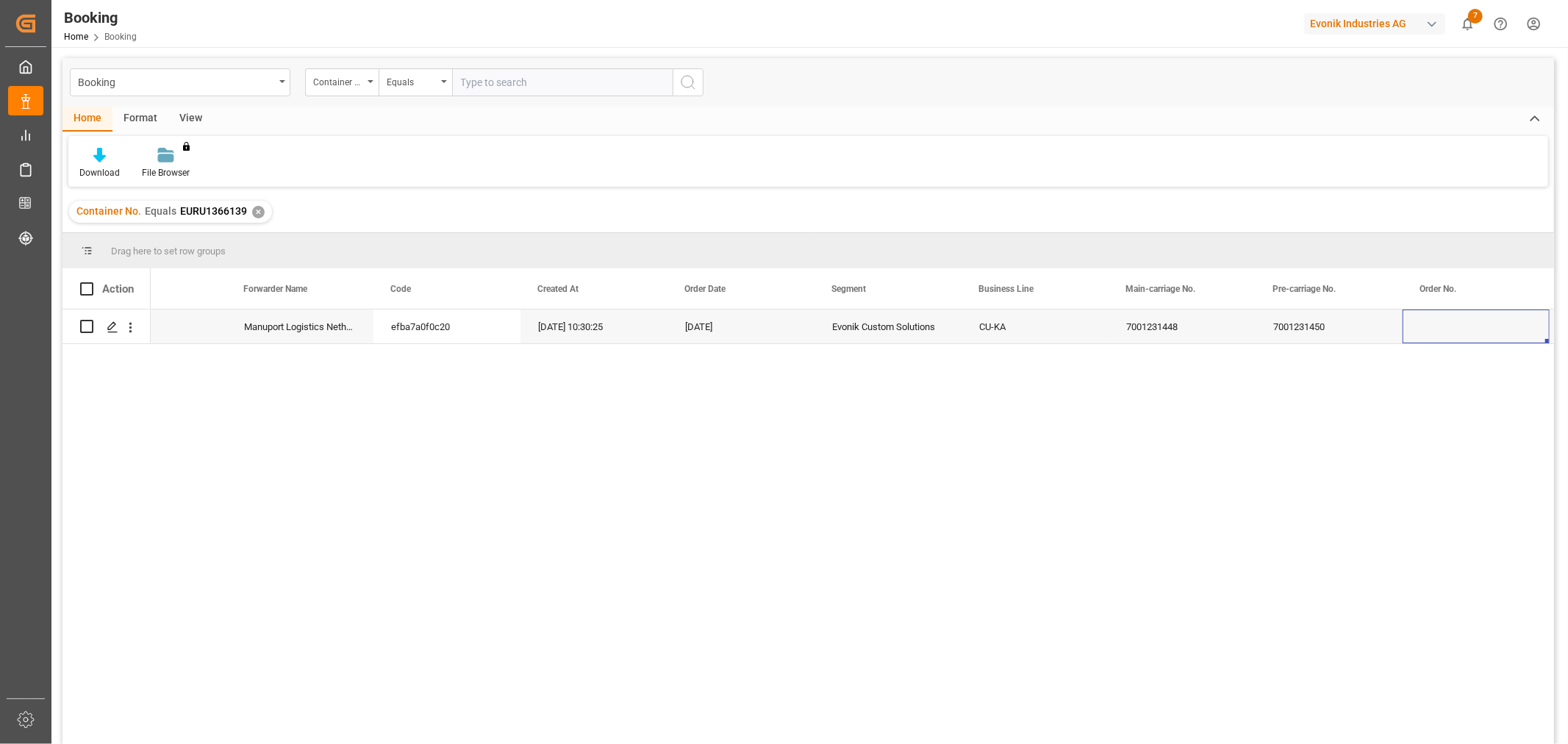
scroll to position [0, 513]
click at [1044, 318] on div "7001231448" at bounding box center [1034, 326] width 147 height 34
click at [259, 209] on div "✕" at bounding box center [258, 212] width 13 height 13
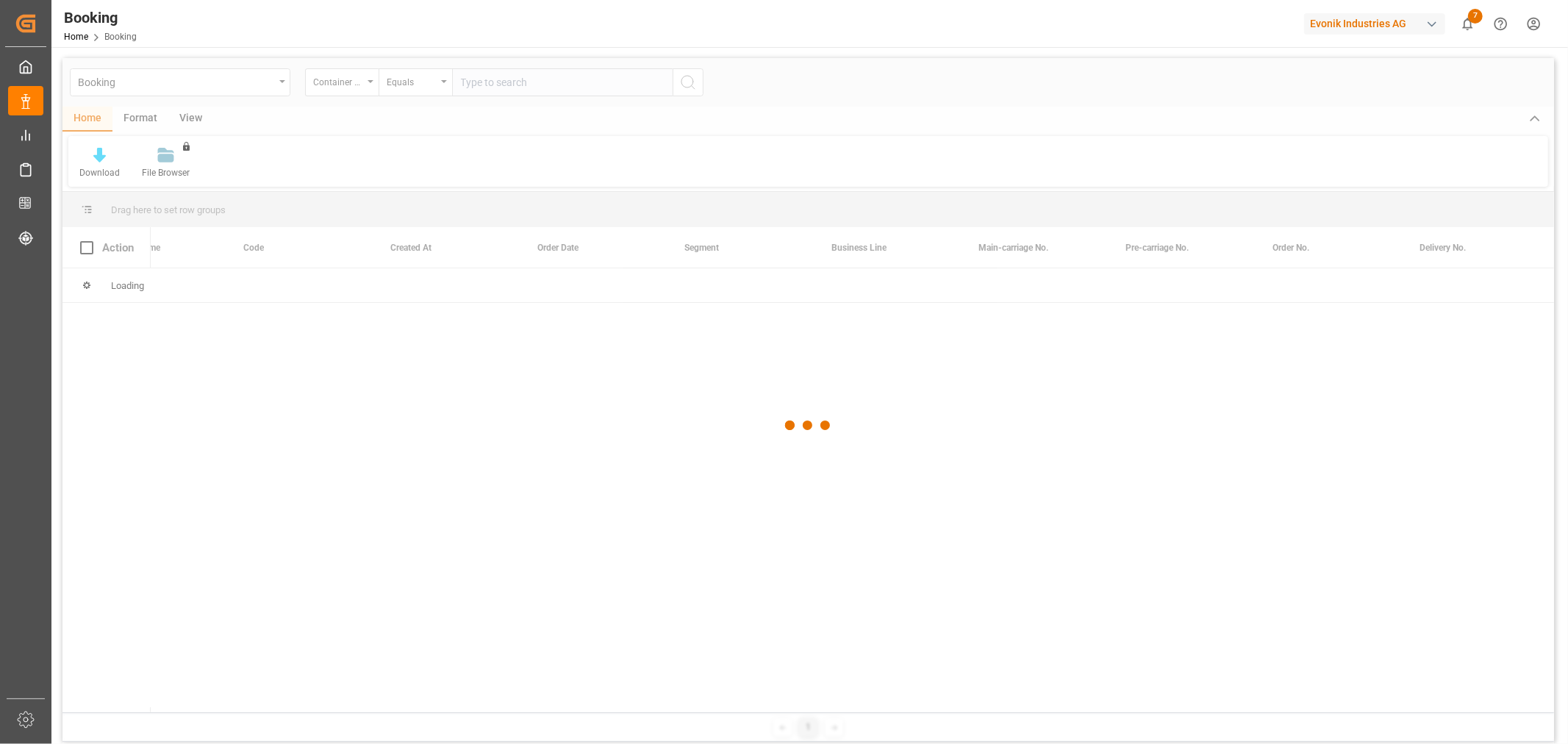
click at [532, 87] on div at bounding box center [807, 425] width 1491 height 735
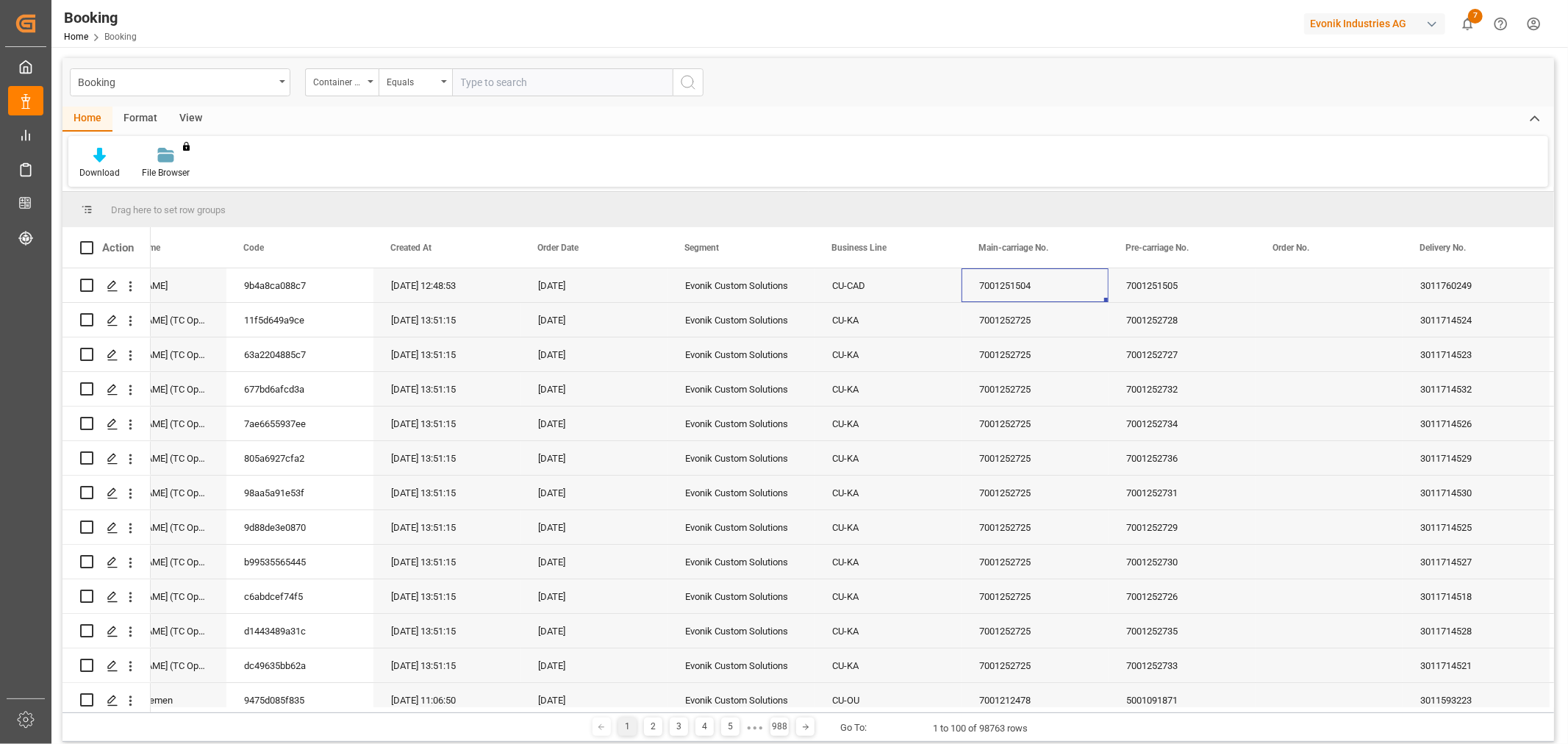
drag, startPoint x: 510, startPoint y: 81, endPoint x: 527, endPoint y: 76, distance: 17.7
click at [510, 81] on input "text" at bounding box center [562, 82] width 221 height 28
type input "EXFU8907106"
click at [685, 81] on icon "search button" at bounding box center [687, 81] width 17 height 17
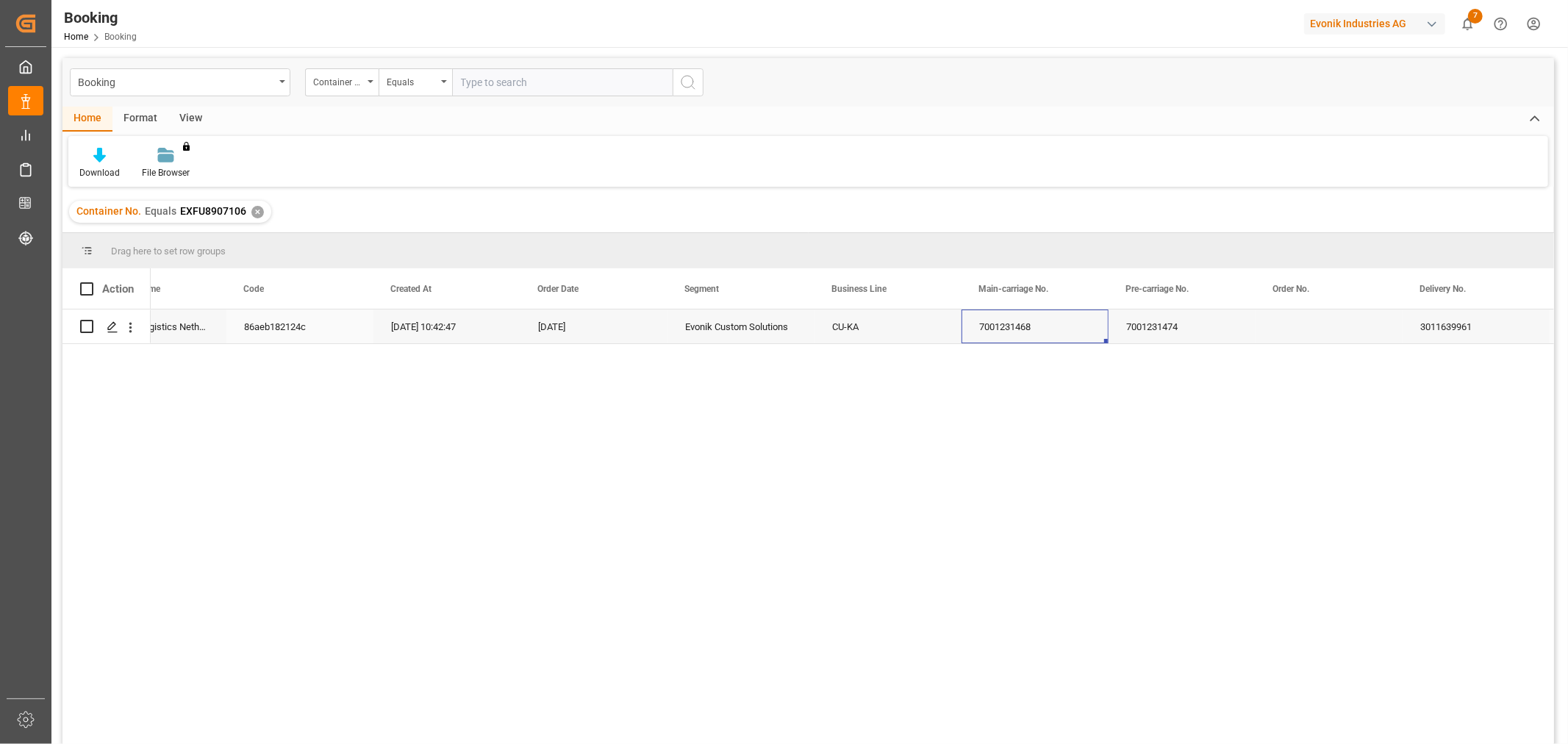
click at [427, 329] on div "[DATE] 10:42:47" at bounding box center [447, 326] width 147 height 34
click at [255, 210] on div "✕" at bounding box center [258, 212] width 13 height 13
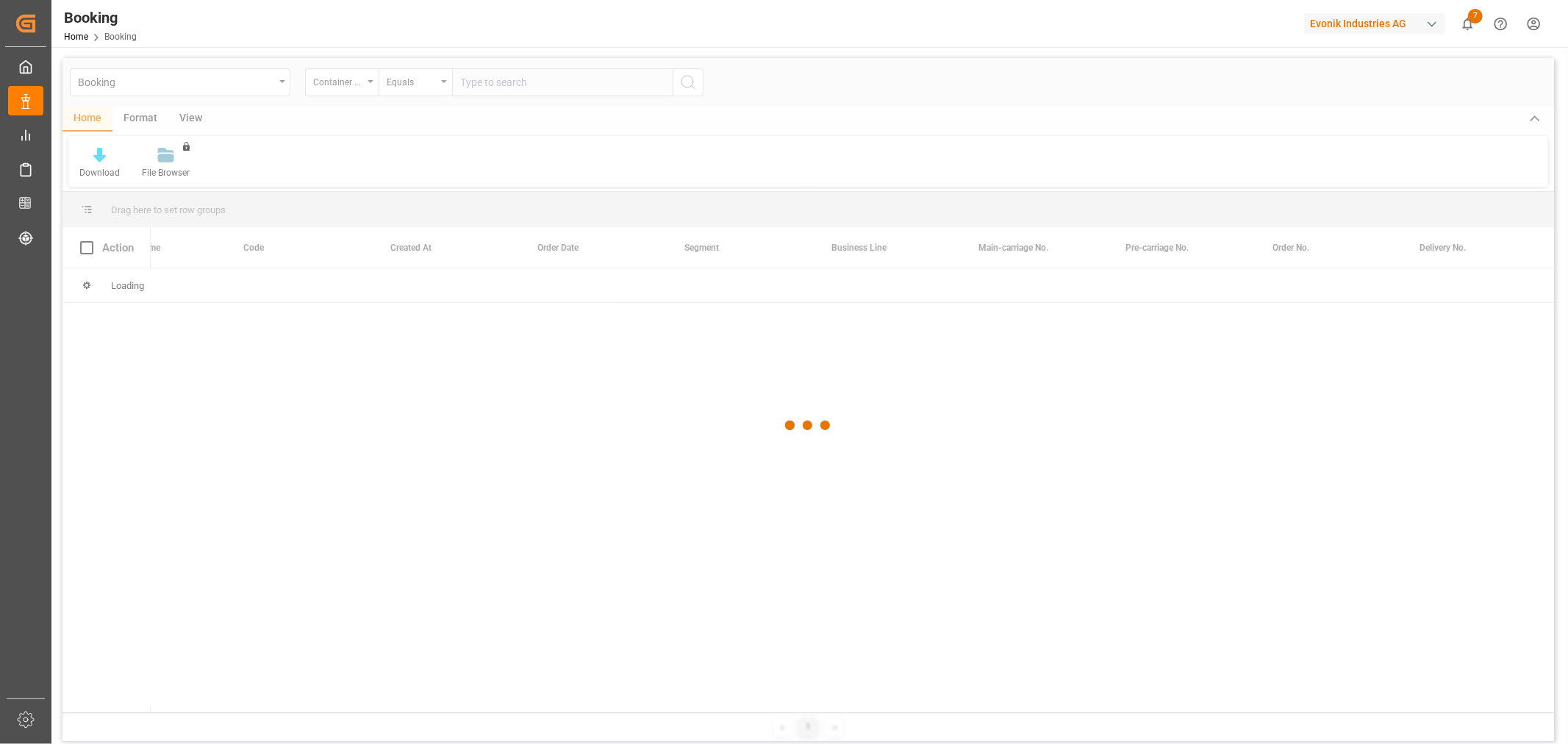
click at [522, 81] on div at bounding box center [807, 425] width 1491 height 735
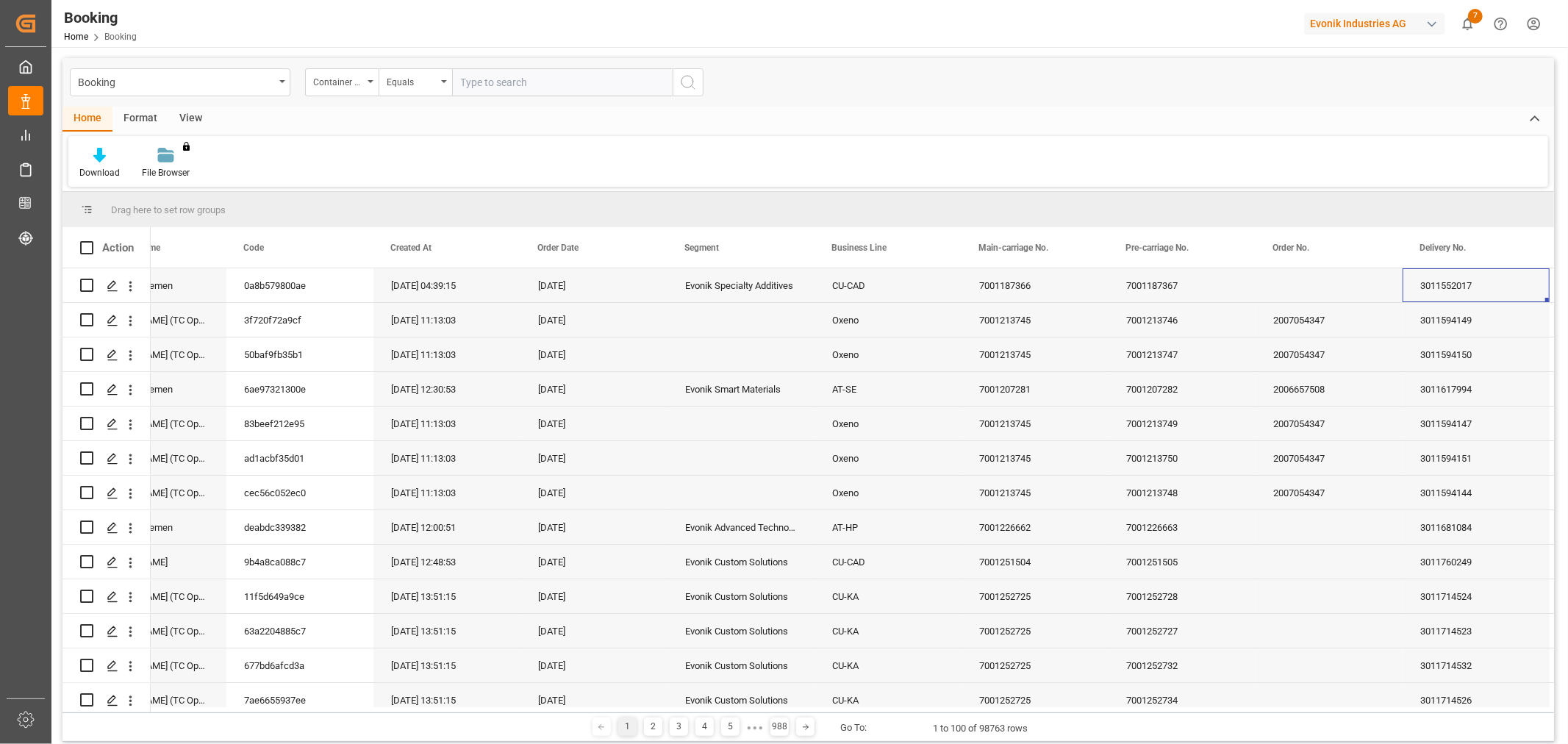
click at [487, 88] on input "text" at bounding box center [562, 82] width 221 height 28
type input "EXFU8908627"
click at [685, 79] on icon "search button" at bounding box center [687, 81] width 17 height 17
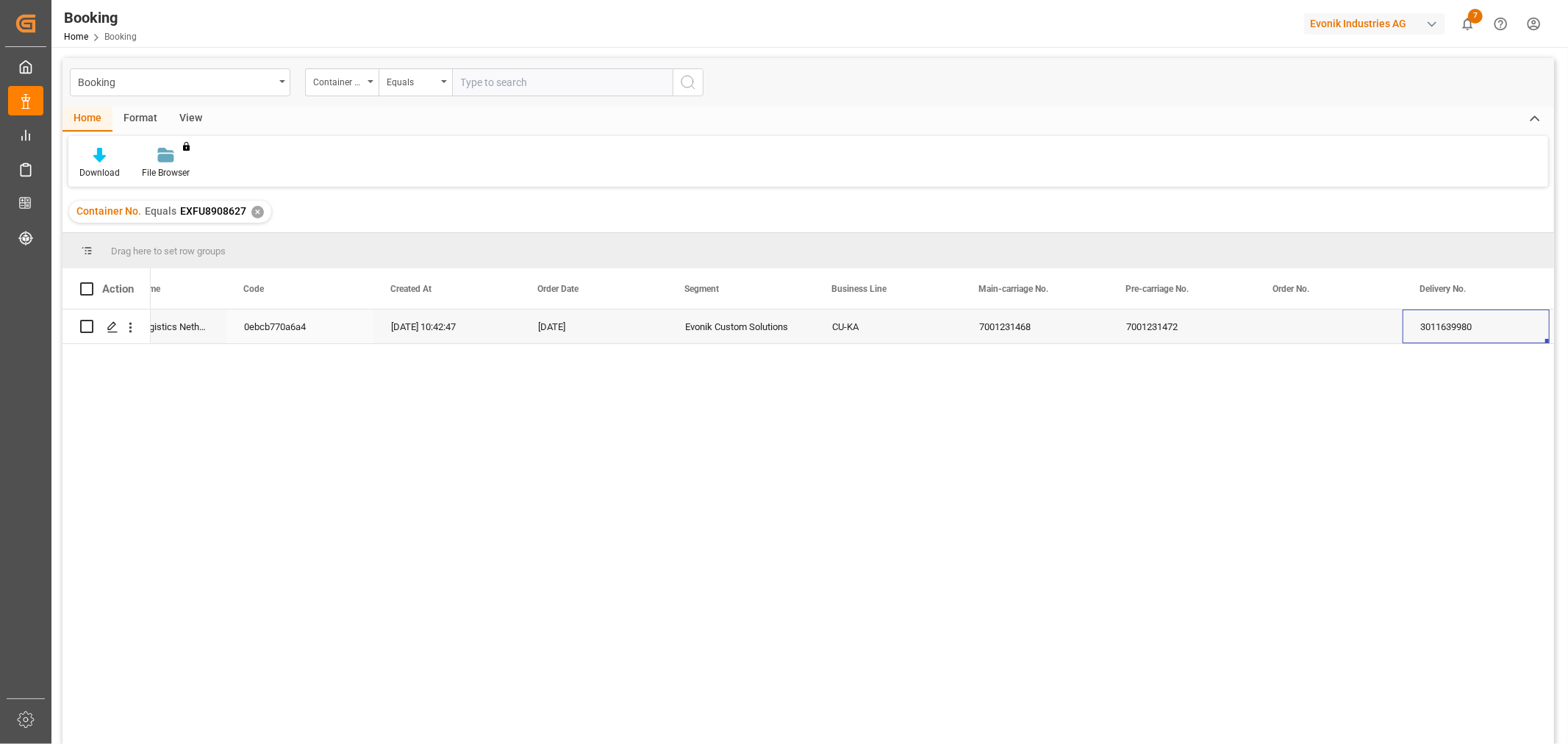
click at [753, 331] on div "Evonik Custom Solutions" at bounding box center [741, 326] width 147 height 34
click at [254, 215] on div "✕" at bounding box center [258, 212] width 13 height 13
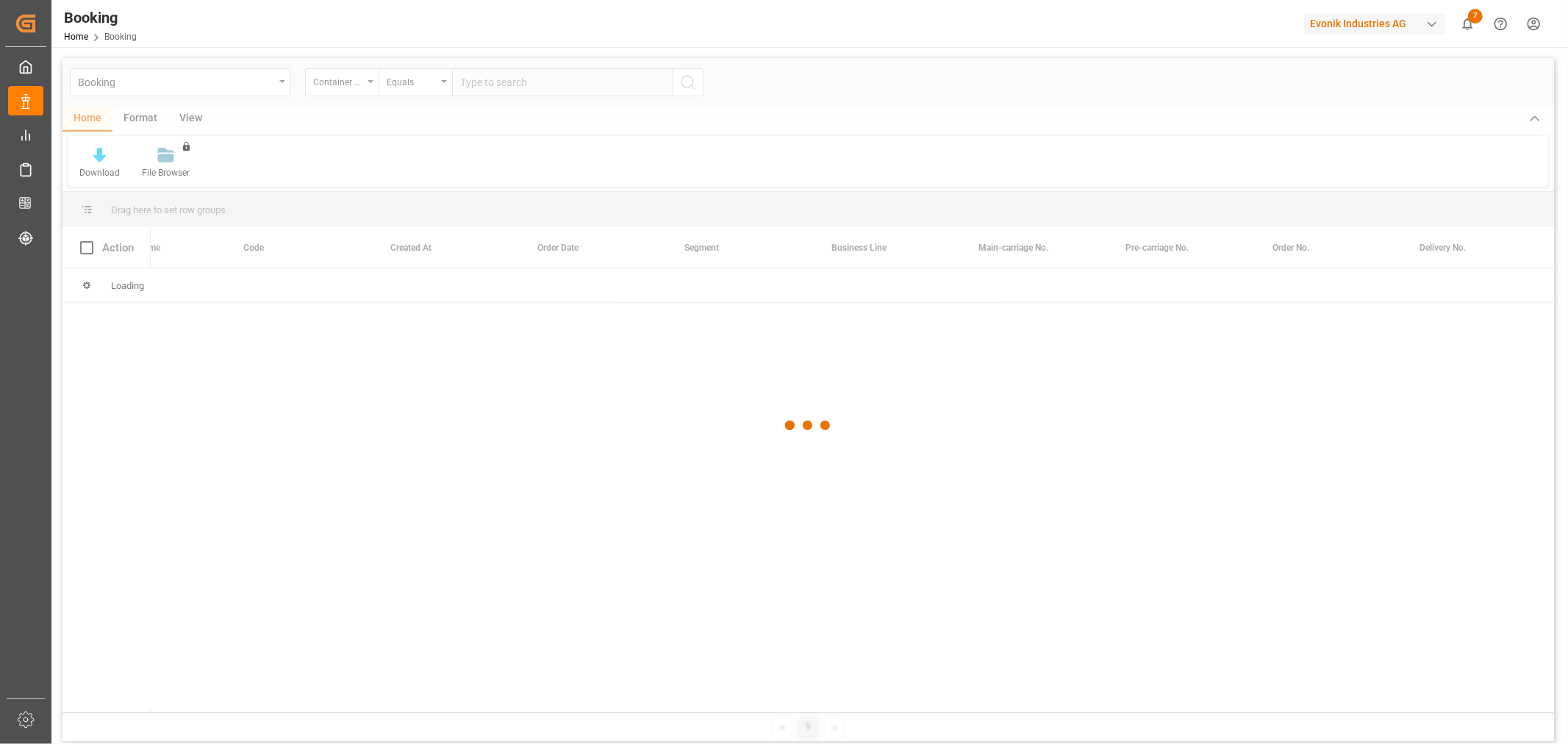
click at [512, 81] on div at bounding box center [807, 425] width 1491 height 735
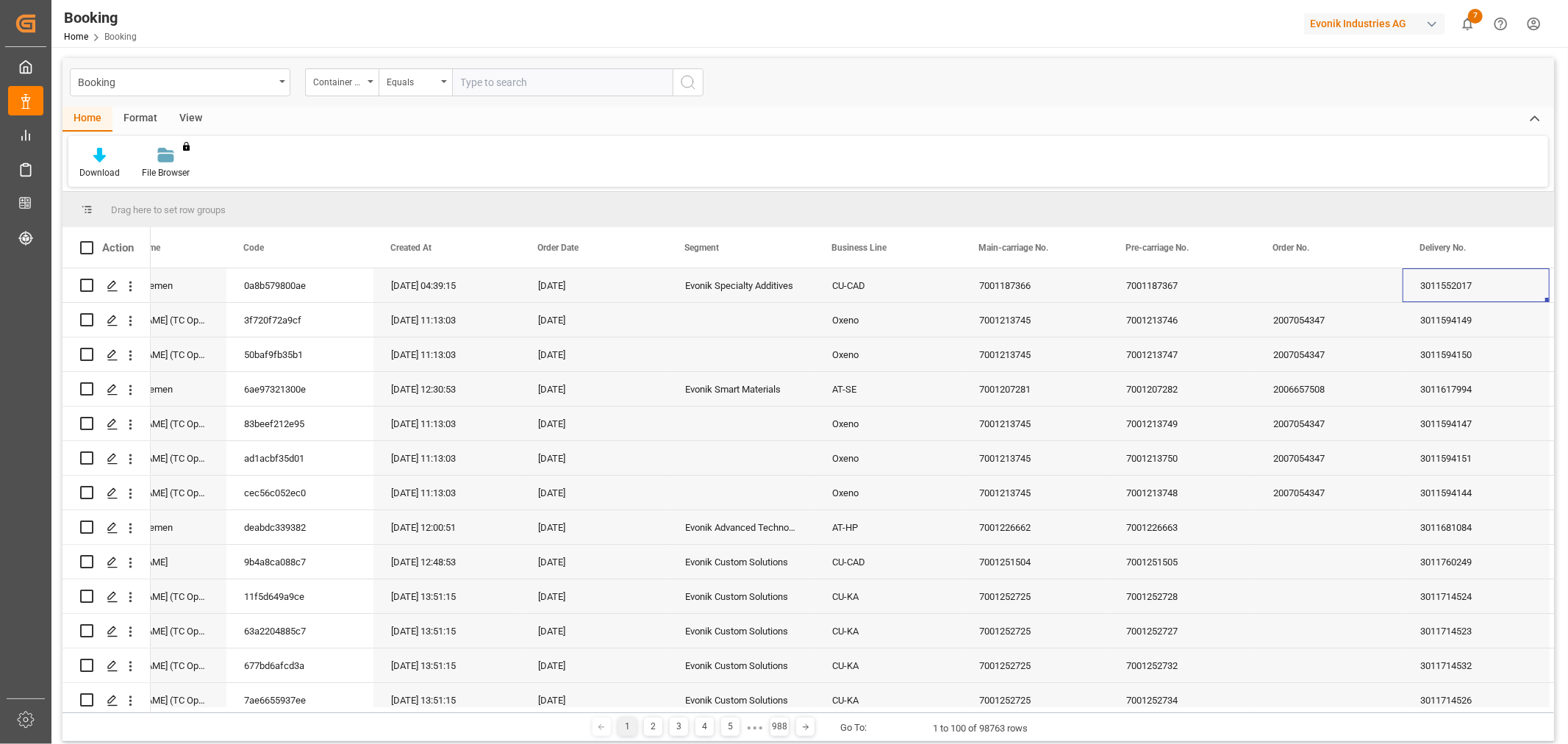
click at [528, 84] on input "text" at bounding box center [562, 82] width 221 height 28
type input "EXFU8908904"
click at [691, 89] on icon "search button" at bounding box center [687, 81] width 17 height 17
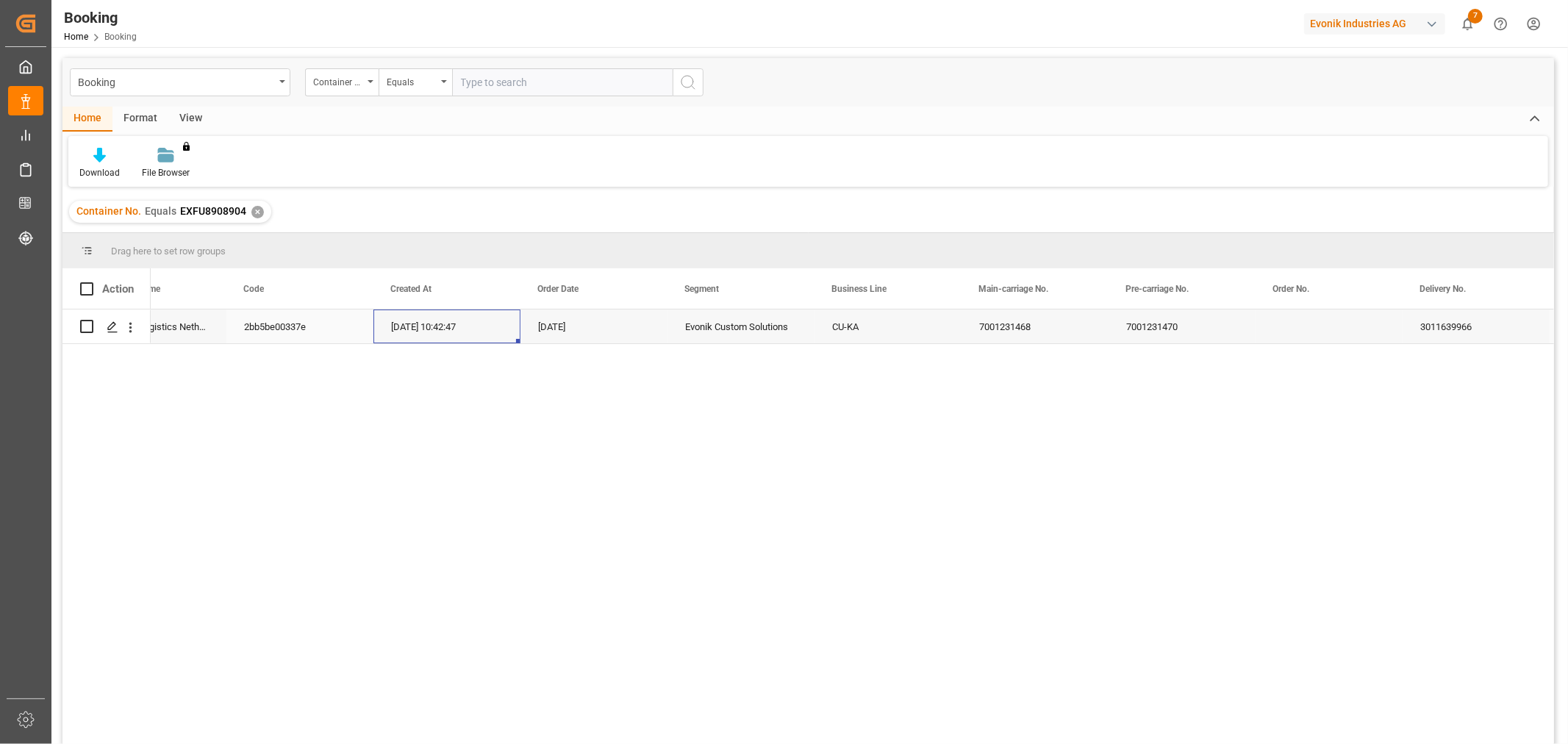
click at [432, 334] on div "[DATE] 10:42:47" at bounding box center [447, 326] width 147 height 34
click at [255, 210] on div "✕" at bounding box center [258, 212] width 13 height 13
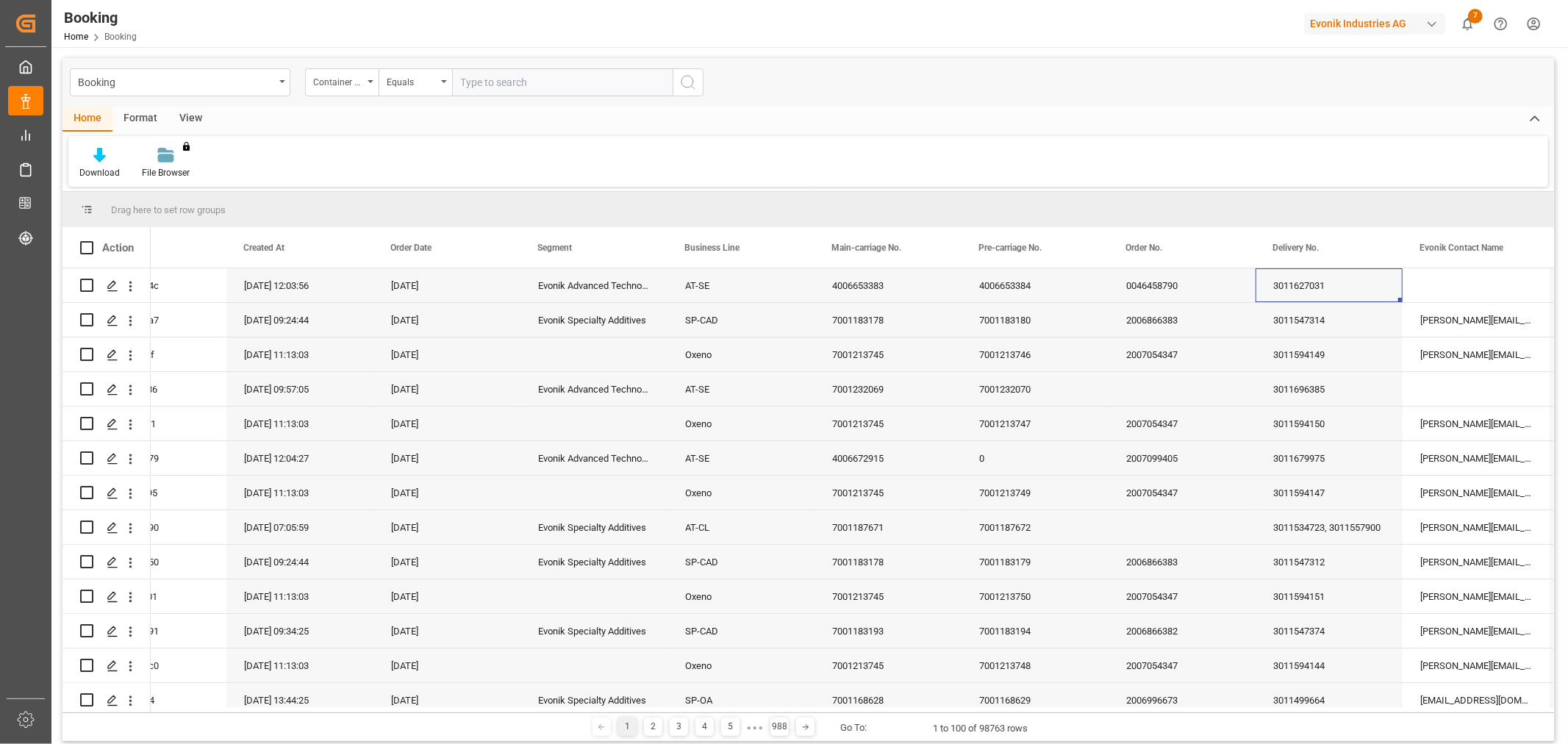
click at [487, 80] on input "text" at bounding box center [562, 82] width 221 height 28
type input "EXFU8918780"
click at [689, 80] on icon "search button" at bounding box center [687, 81] width 17 height 17
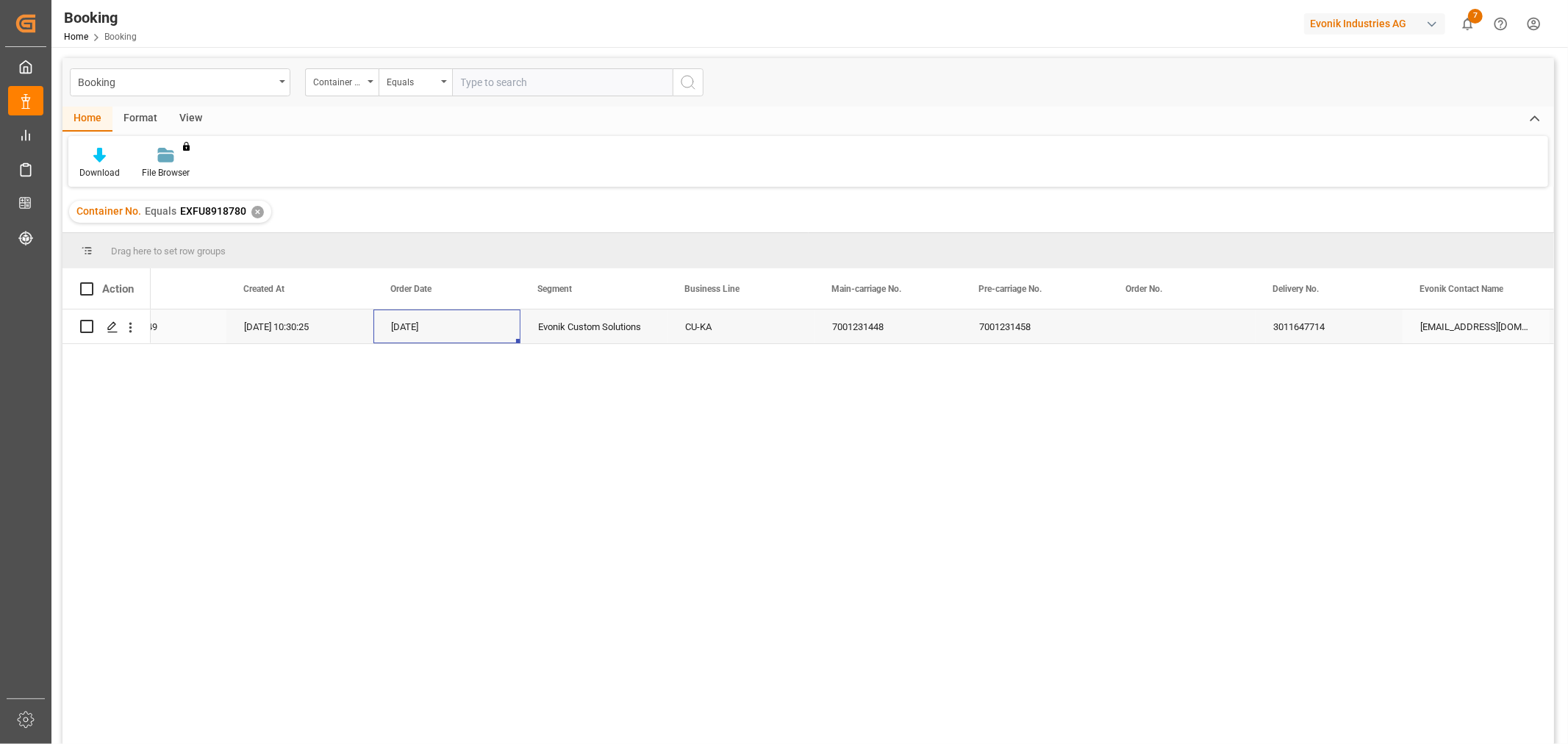
click at [423, 318] on div "[DATE]" at bounding box center [447, 326] width 147 height 34
click at [254, 214] on div "✕" at bounding box center [258, 212] width 13 height 13
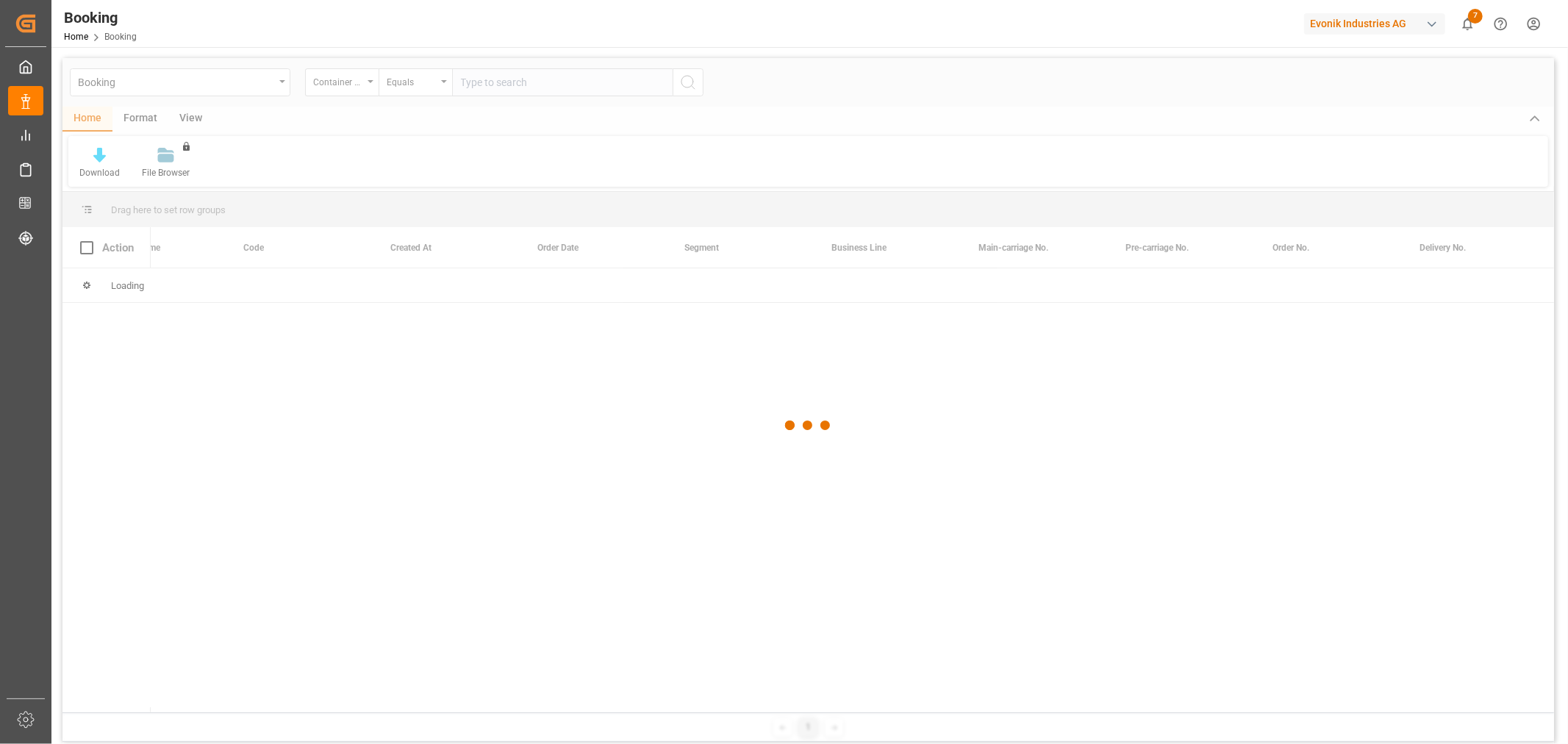
click at [555, 86] on div at bounding box center [807, 425] width 1491 height 735
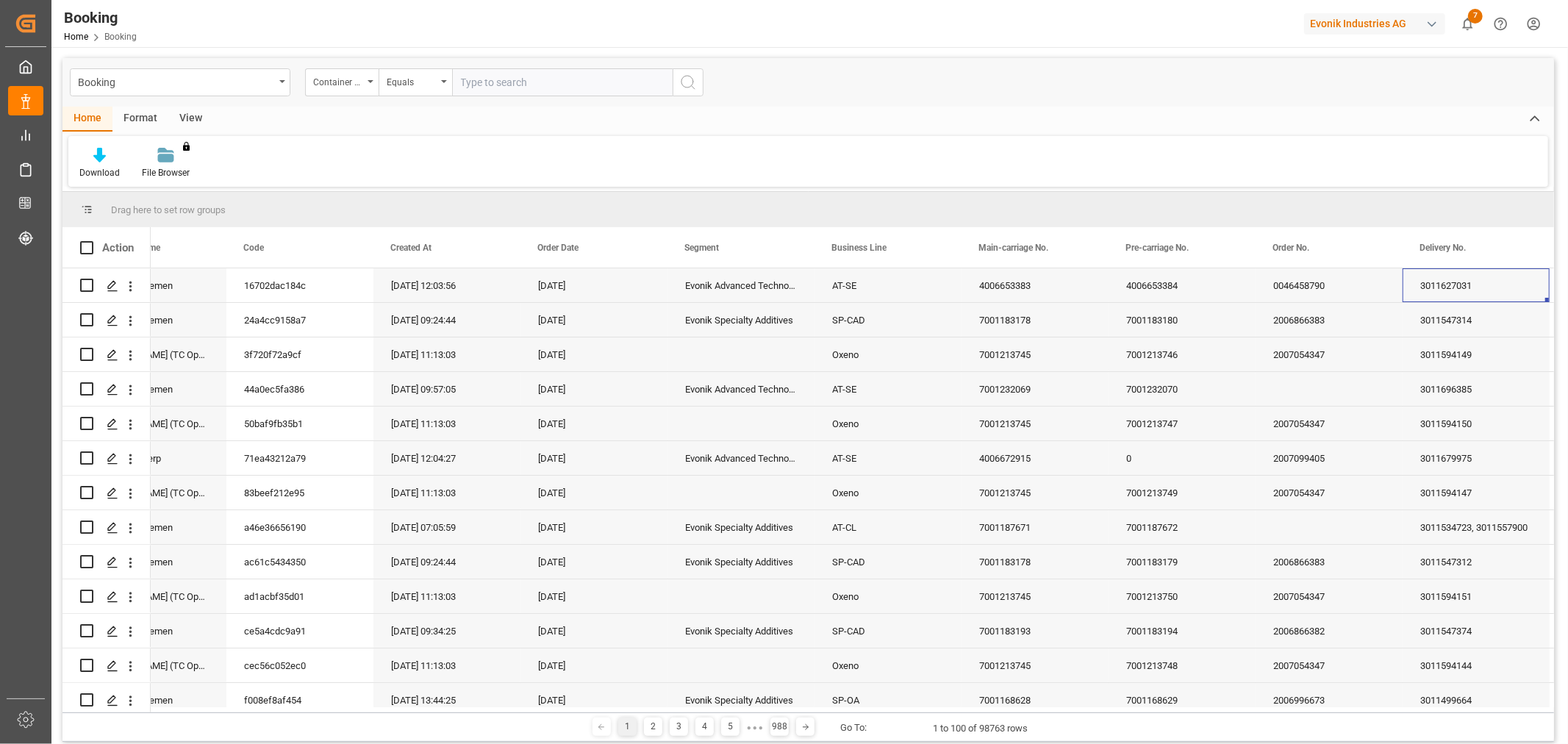
click at [512, 80] on input "text" at bounding box center [562, 82] width 221 height 28
type input "EXFU8922219"
click at [692, 79] on circle "search button" at bounding box center [687, 81] width 12 height 12
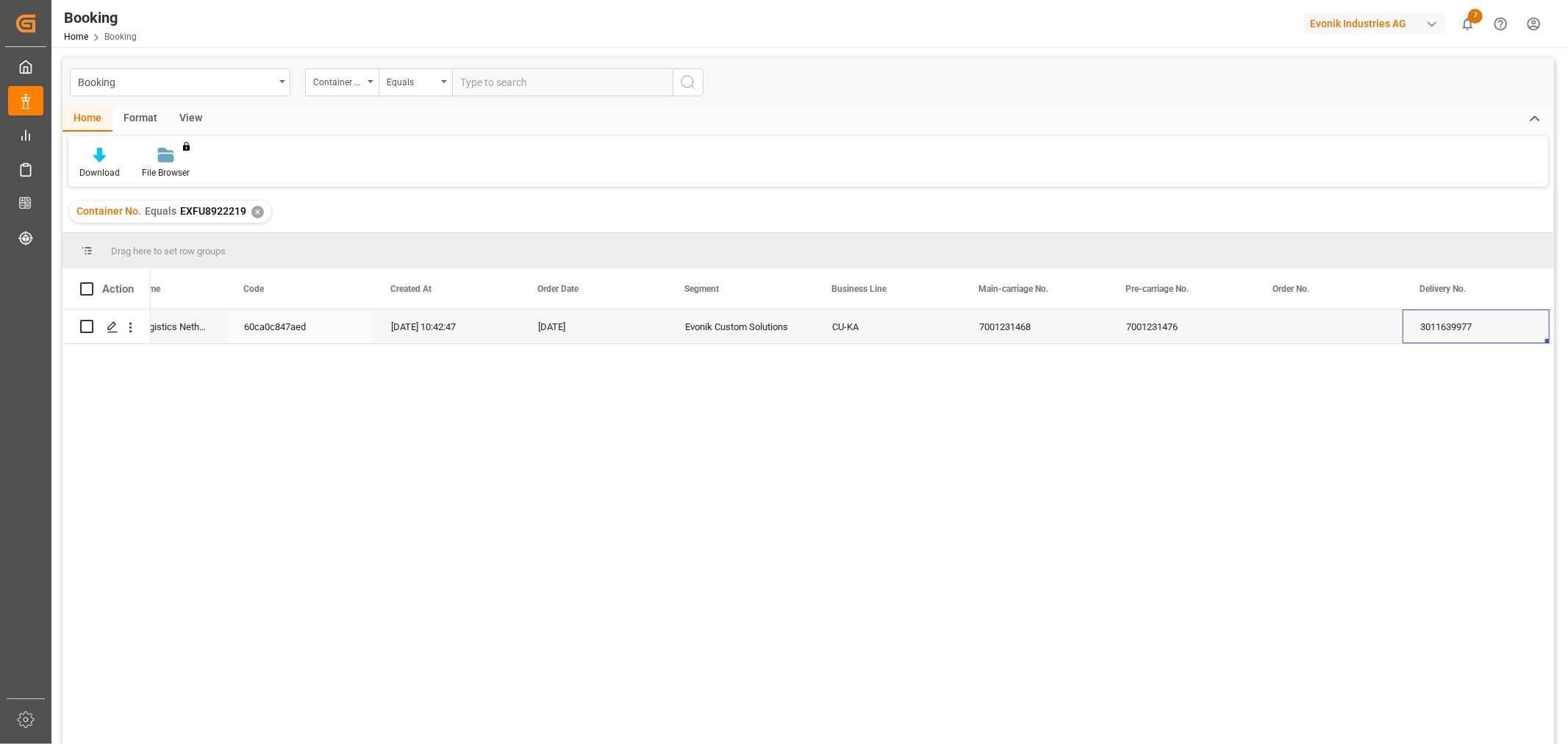
click at [291, 324] on div "60ca0c847aed" at bounding box center [299, 326] width 147 height 34
click at [253, 210] on div "✕" at bounding box center [258, 212] width 13 height 13
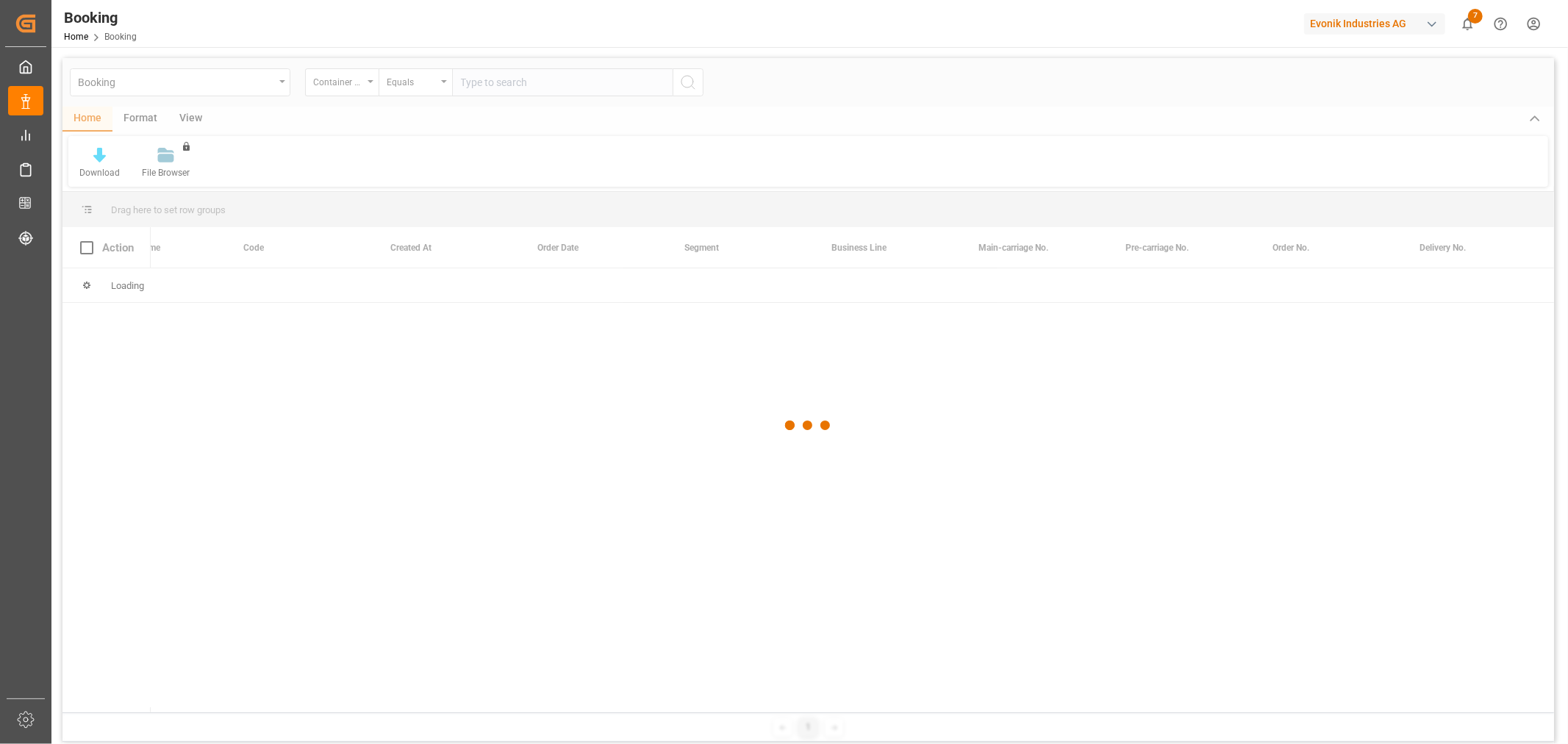
click at [535, 81] on div at bounding box center [807, 425] width 1491 height 735
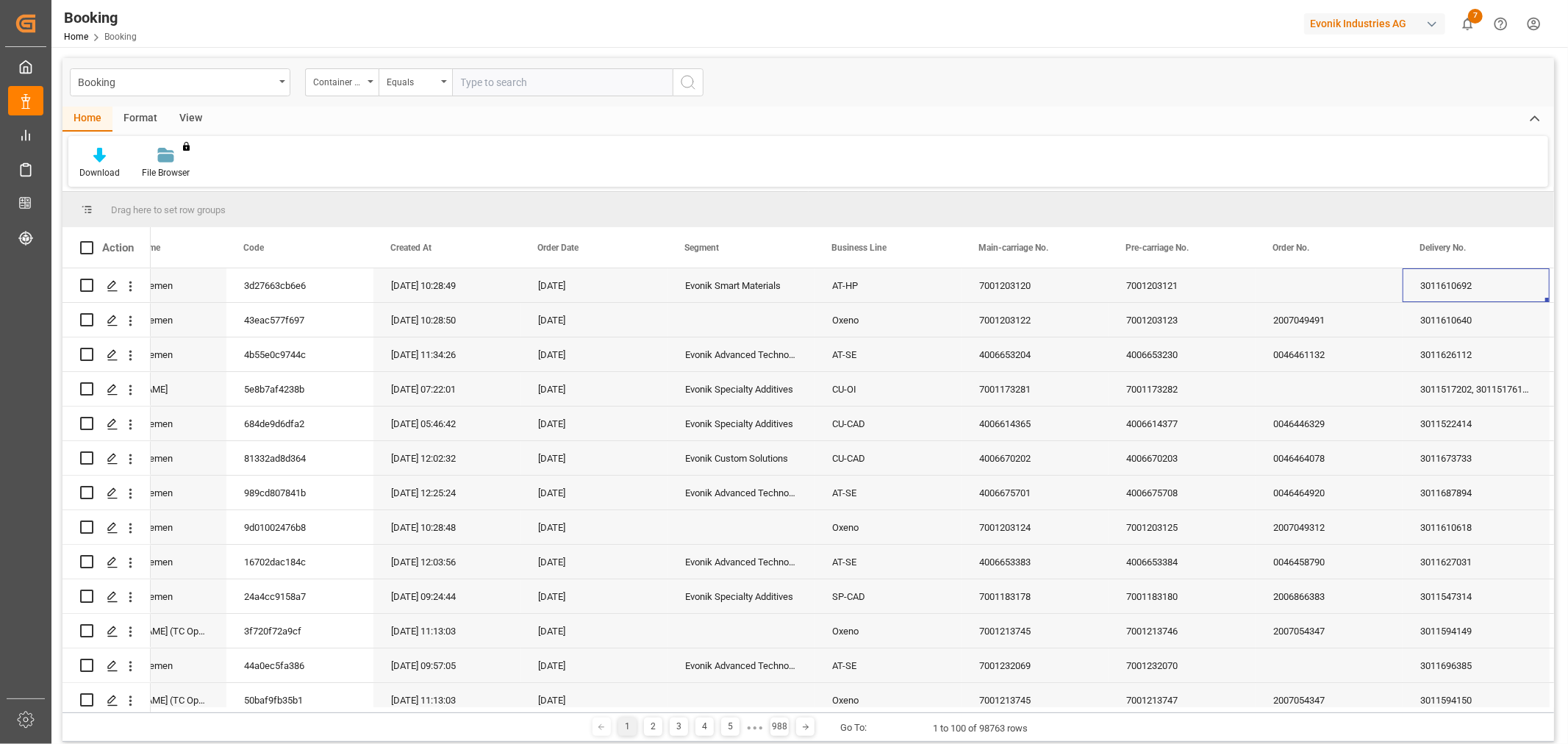
click at [535, 81] on input "text" at bounding box center [562, 82] width 221 height 28
type input "EXFU8922477"
click at [689, 73] on icon "search button" at bounding box center [687, 81] width 17 height 17
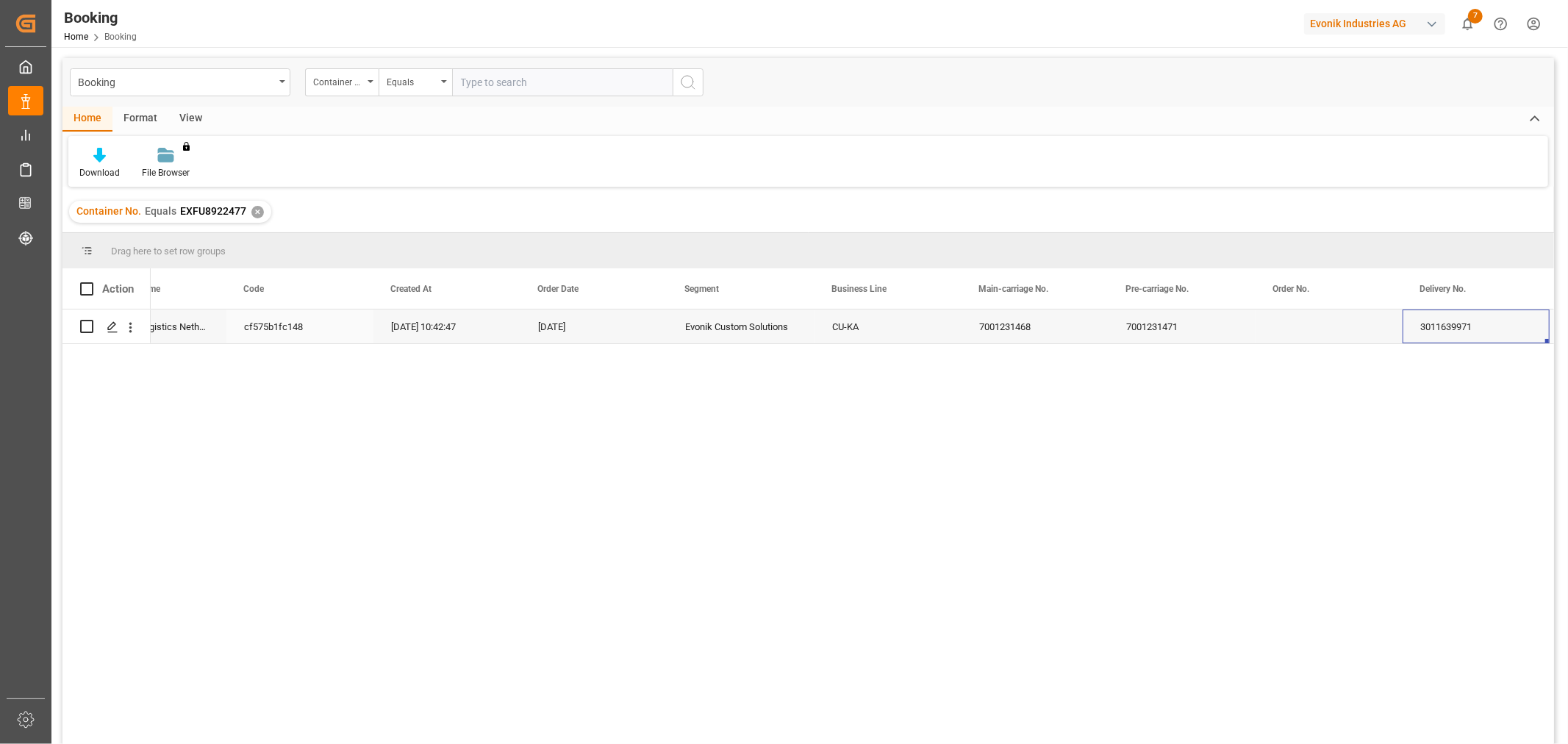
click at [553, 315] on div "[DATE]" at bounding box center [594, 326] width 147 height 34
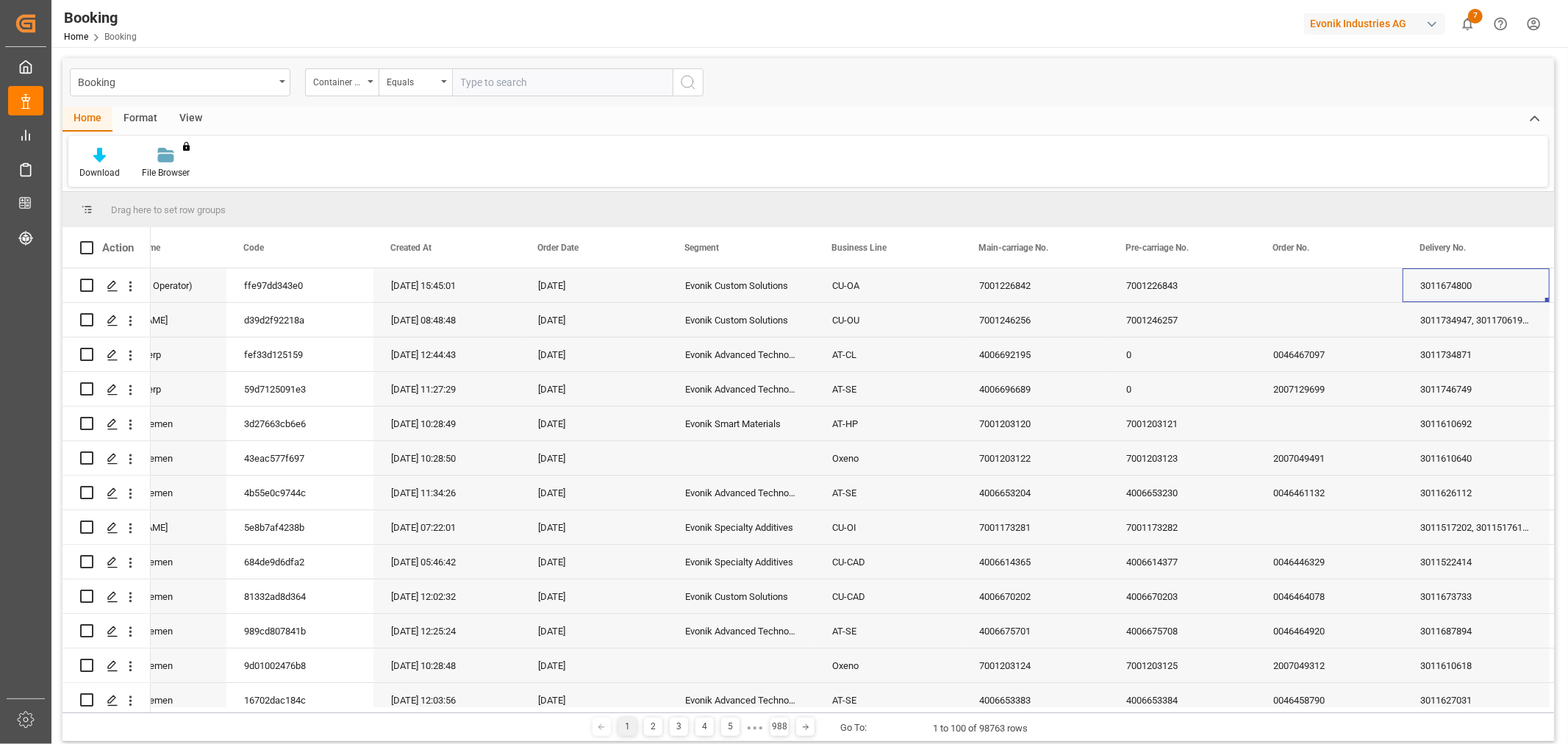
click at [511, 81] on input "text" at bounding box center [562, 82] width 221 height 28
type input "TIFU1764060"
click at [688, 82] on icon "search button" at bounding box center [687, 81] width 17 height 17
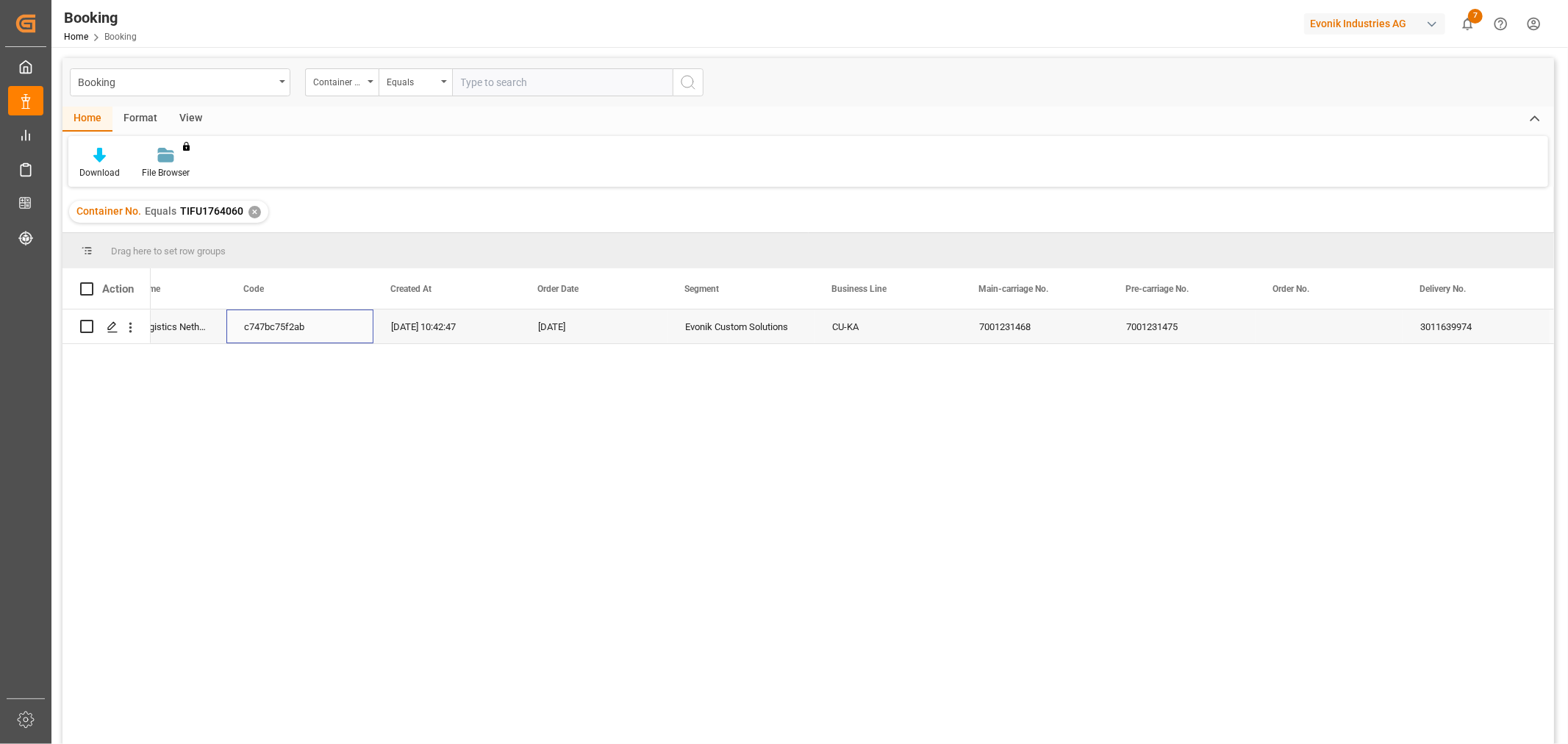
click at [337, 332] on div "c747bc75f2ab" at bounding box center [299, 326] width 147 height 34
click at [254, 215] on div "✕" at bounding box center [254, 212] width 13 height 13
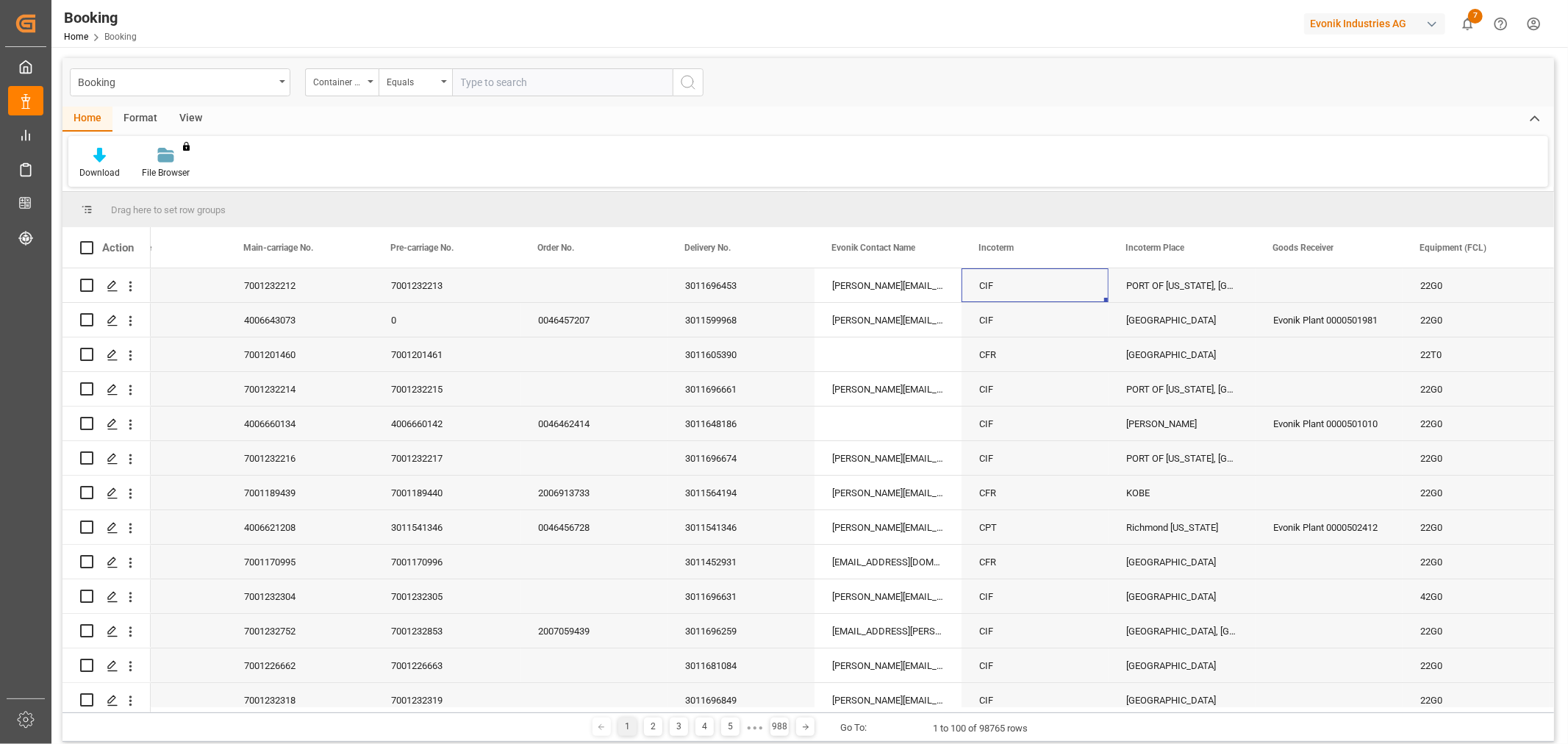
click at [371, 82] on icon "open menu" at bounding box center [371, 81] width 5 height 3
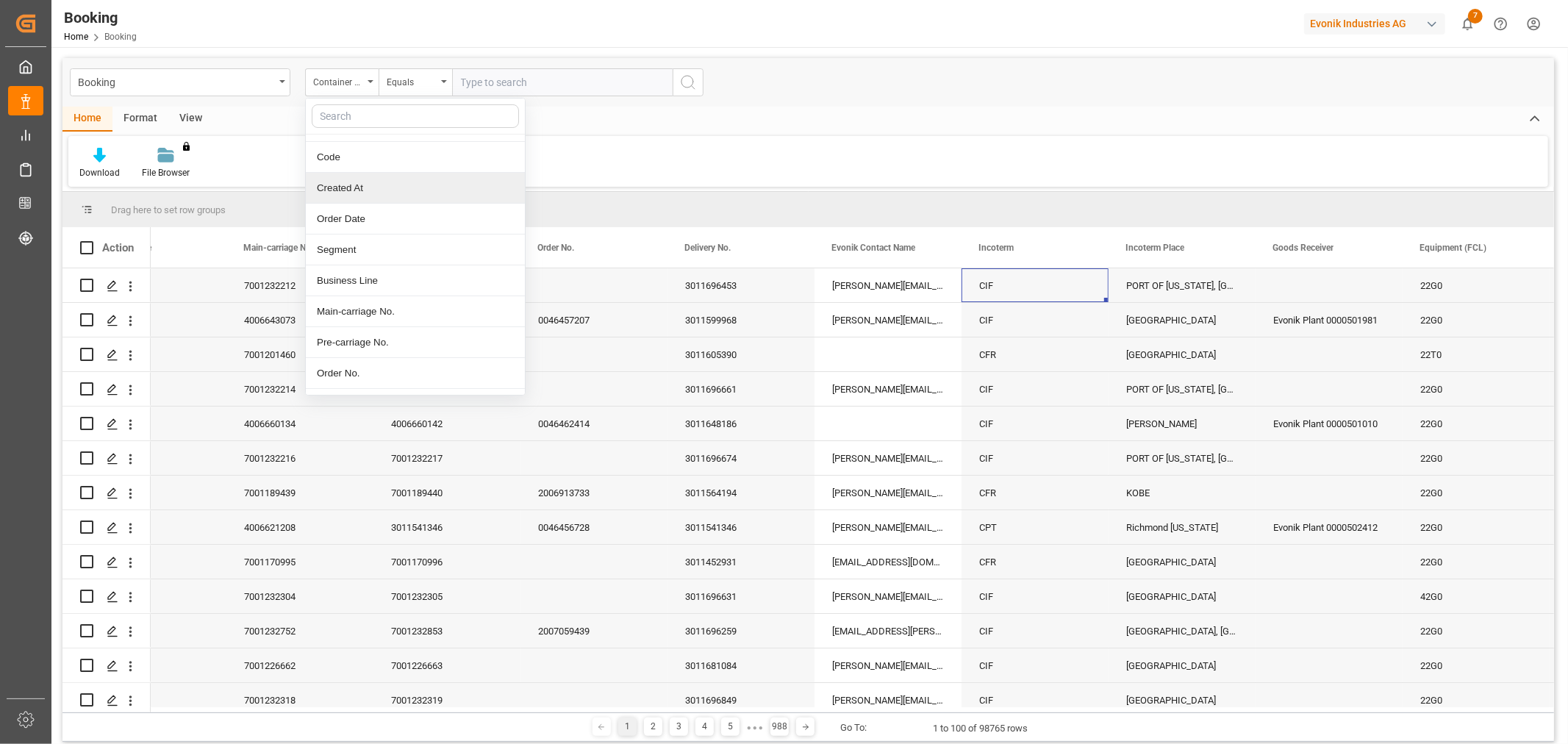
scroll to position [163, 0]
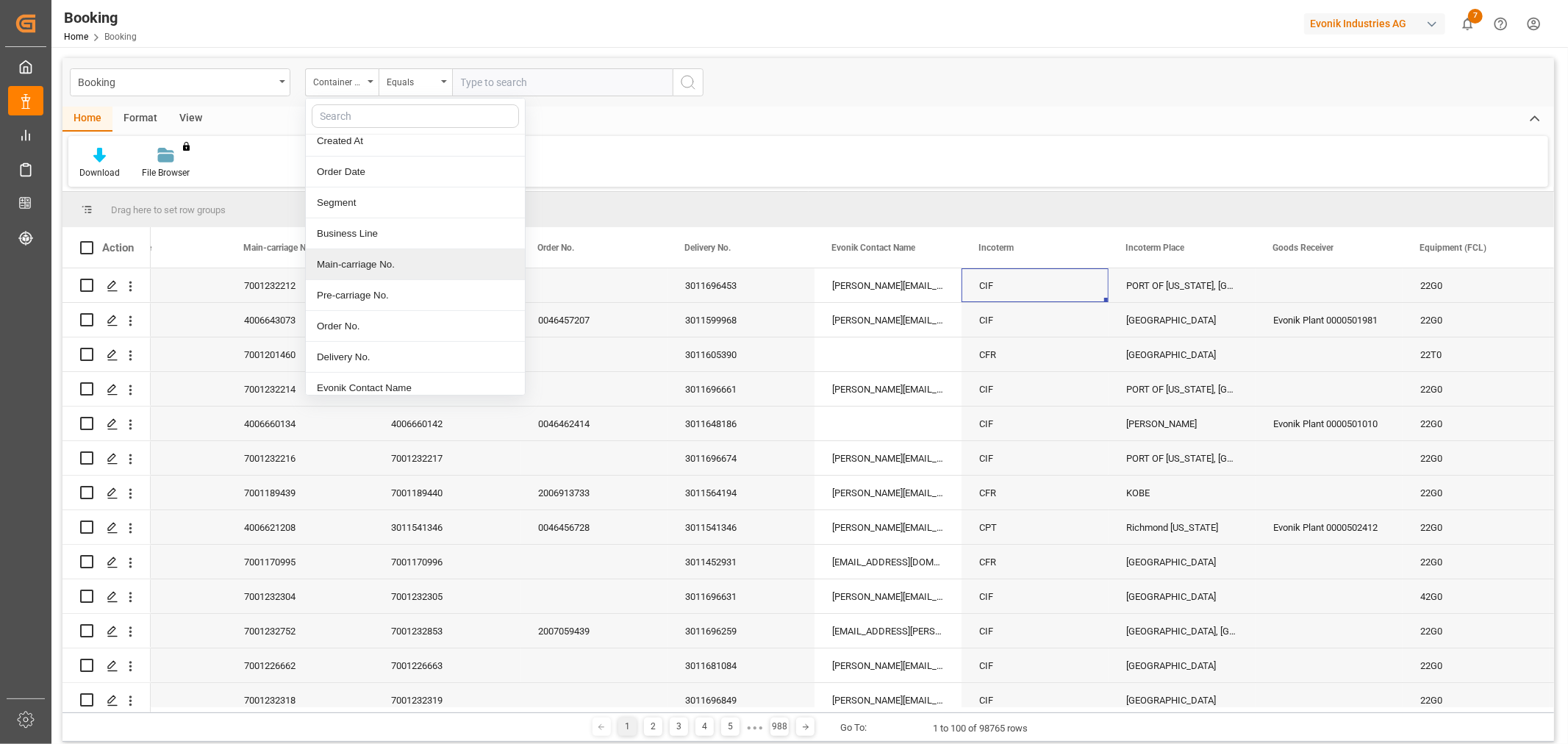
click at [371, 258] on div "Main-carriage No." at bounding box center [415, 264] width 219 height 31
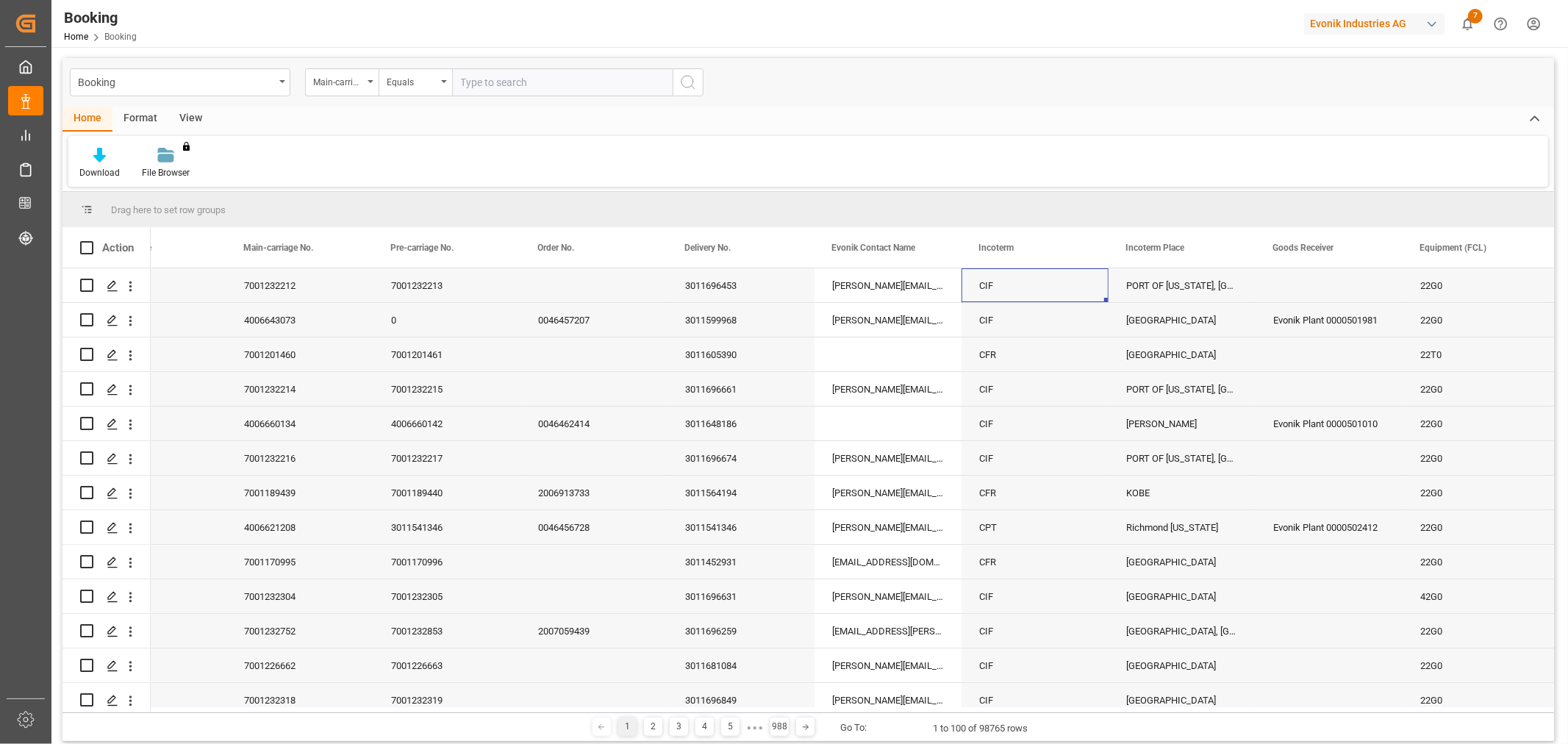
click at [535, 78] on input "text" at bounding box center [562, 82] width 221 height 28
type input "7001231485"
click at [688, 79] on icon "search button" at bounding box center [687, 81] width 17 height 17
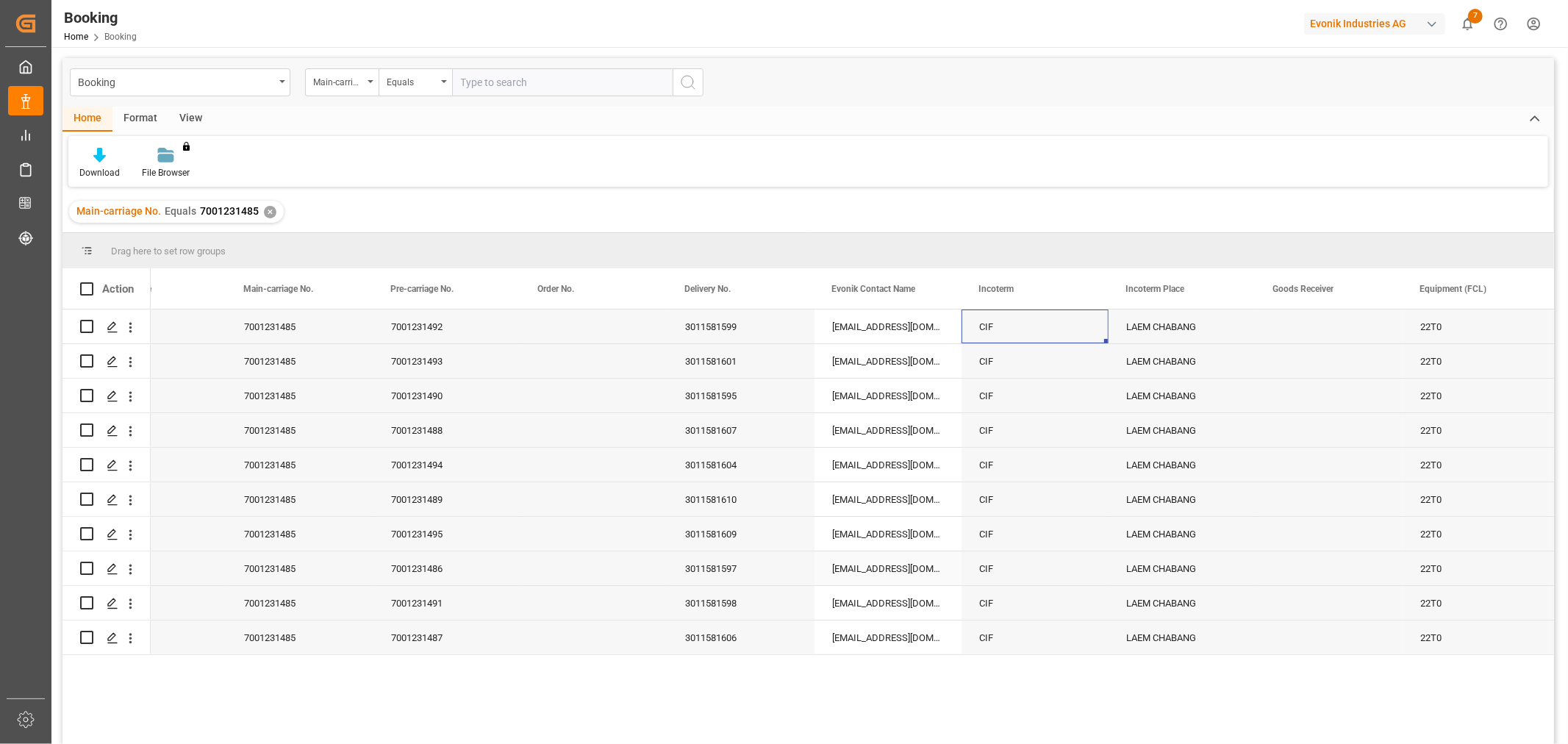
click at [796, 573] on div "3011581597" at bounding box center [741, 567] width 147 height 34
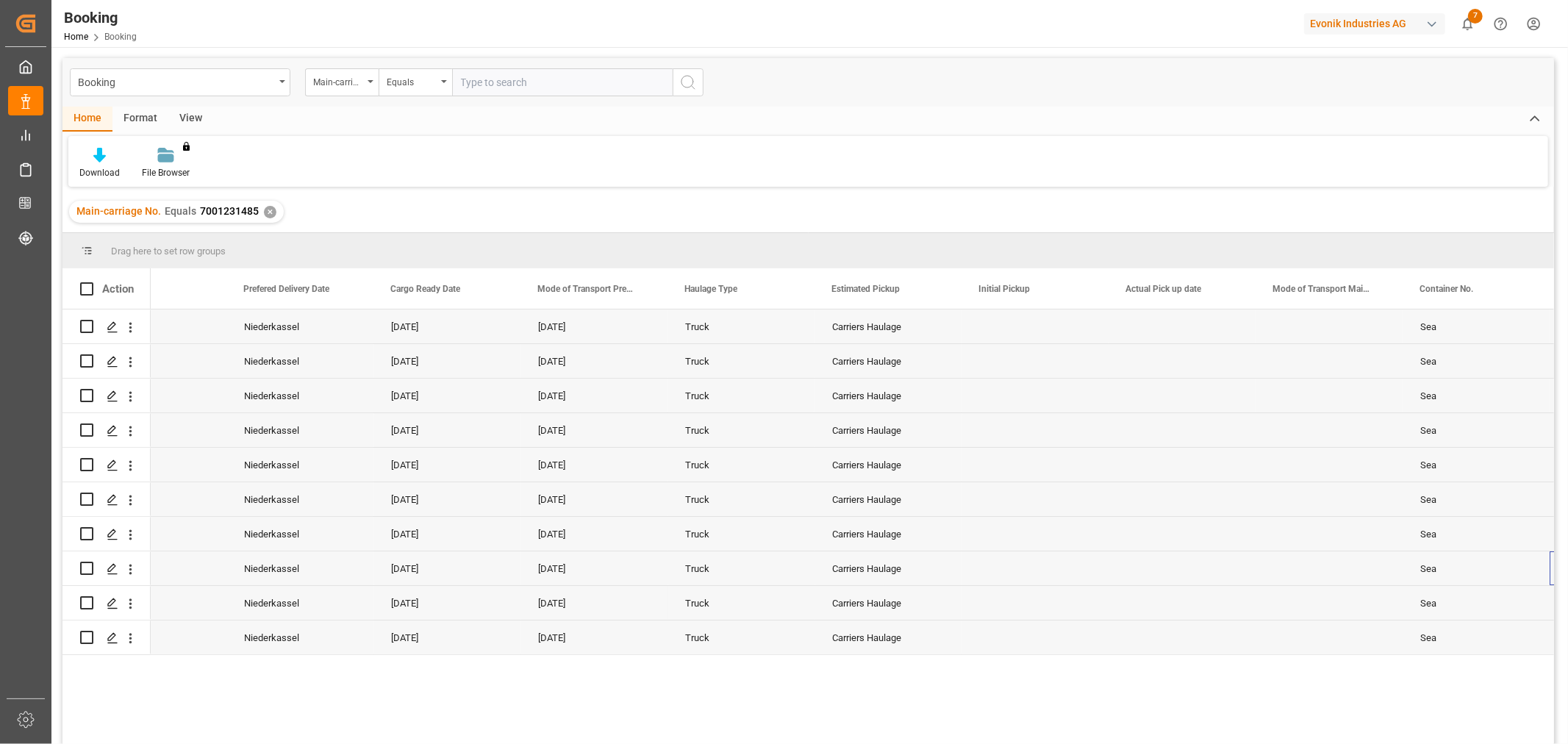
scroll to position [0, 3305]
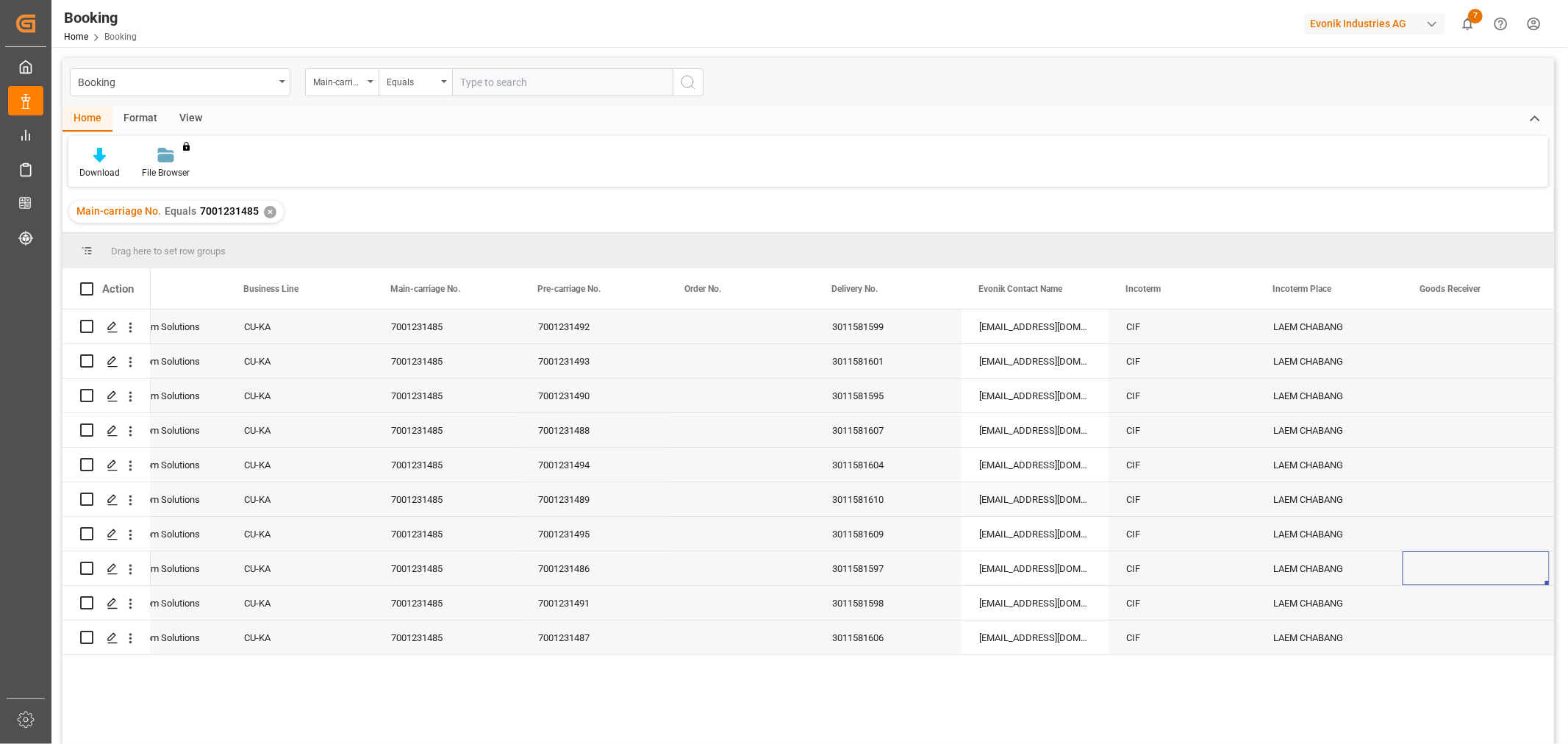
click at [551, 494] on div "7001231489" at bounding box center [594, 499] width 147 height 34
